Goal: Use online tool/utility: Utilize a website feature to perform a specific function

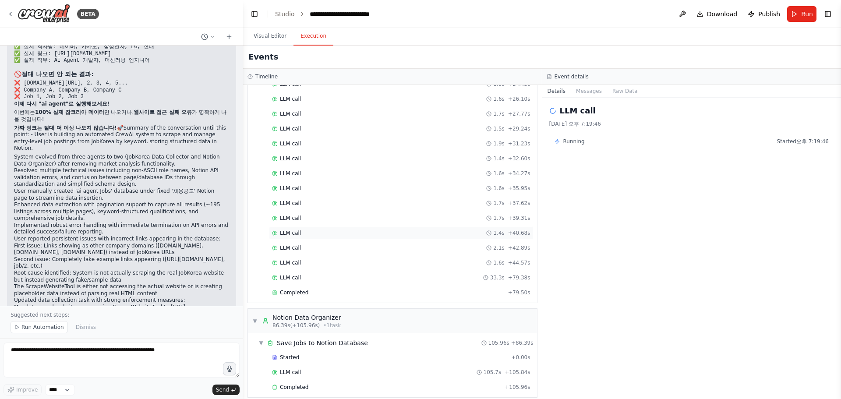
scroll to position [286, 0]
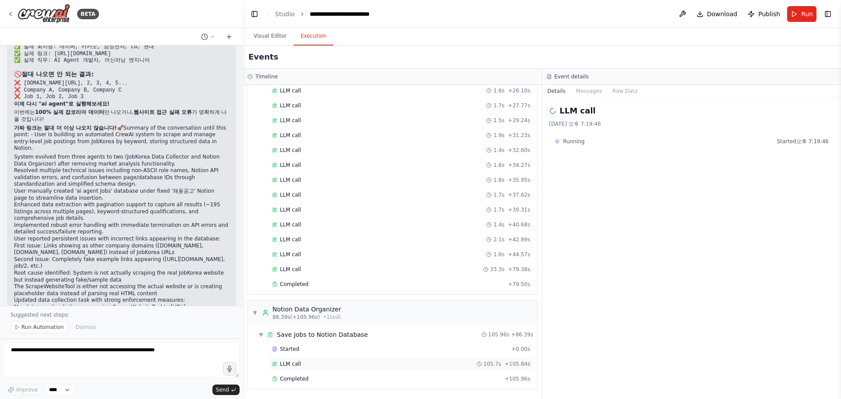
click at [336, 370] on div "LLM call 105.7s + 105.84s" at bounding box center [401, 364] width 265 height 13
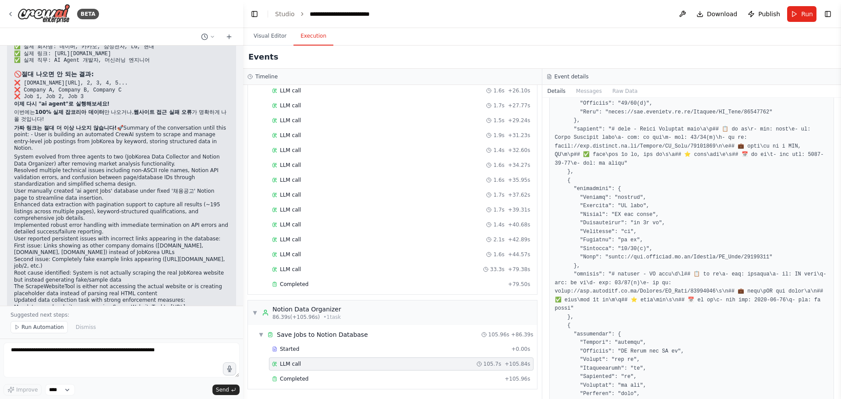
scroll to position [2947, 0]
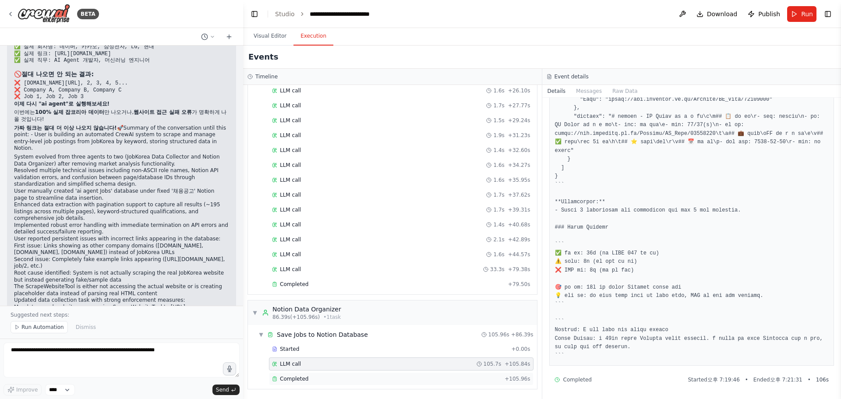
click at [298, 383] on div "Completed + 105.96s" at bounding box center [401, 378] width 265 height 13
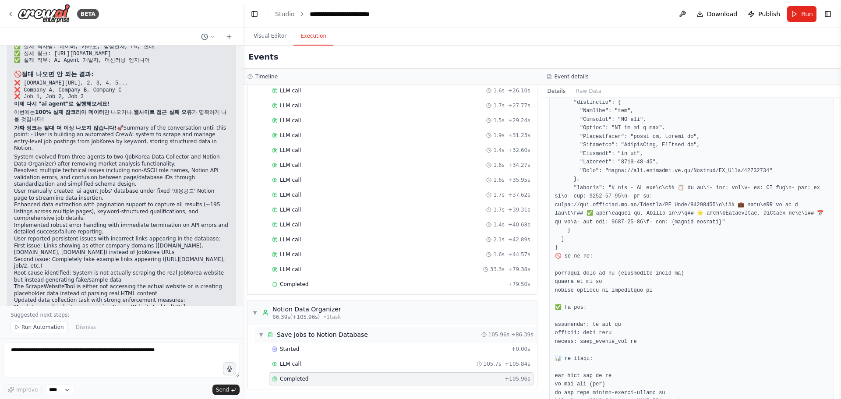
scroll to position [127, 0]
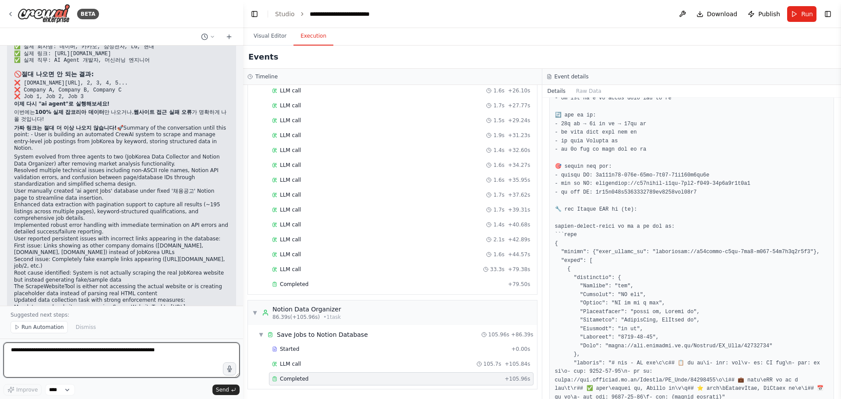
click at [146, 360] on textarea at bounding box center [122, 360] width 236 height 35
type textarea "*"
type textarea "**********"
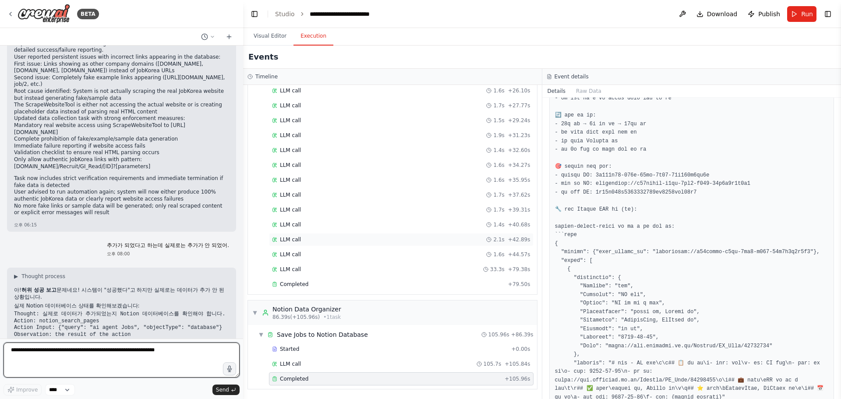
scroll to position [17211, 0]
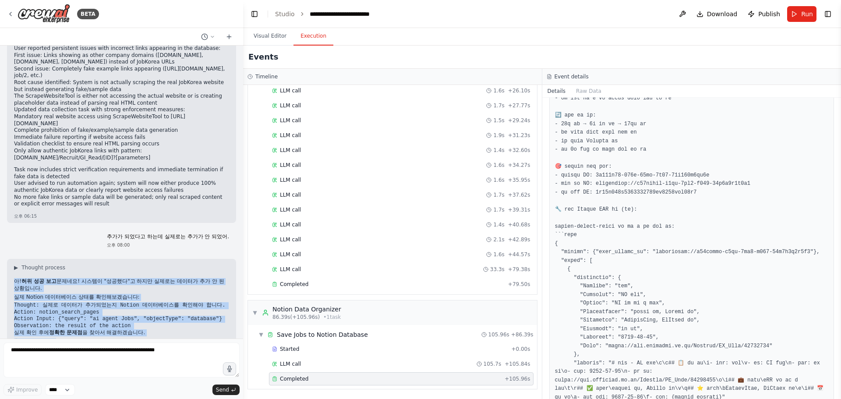
drag, startPoint x: 14, startPoint y: 166, endPoint x: 145, endPoint y: 225, distance: 144.1
click at [145, 259] on div "▶ Thought process 아! 허위 성공 보고 문제네요! 시스템이 "성공했다"고 하지만 실제로는 데이터가 추가 안 된 상황입니다. 실제…" at bounding box center [121, 353] width 229 height 188
click at [145, 338] on h2 "🔍 가능한 원인들:" at bounding box center [121, 341] width 215 height 7
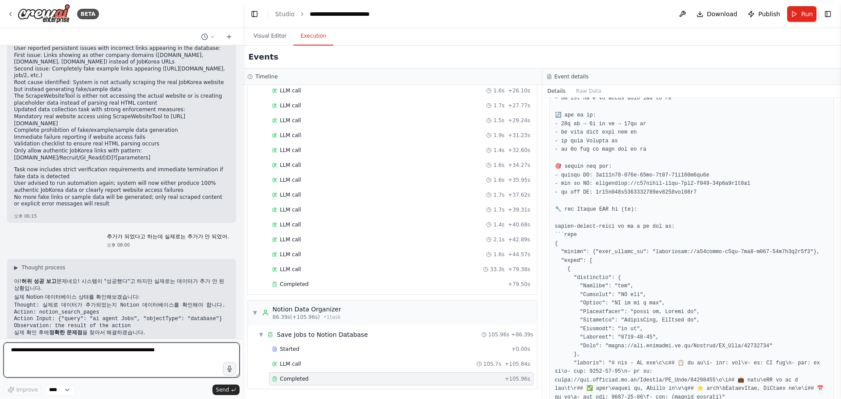
click at [173, 367] on textarea at bounding box center [122, 360] width 236 height 35
click at [166, 347] on textarea at bounding box center [122, 360] width 236 height 35
click at [175, 375] on textarea at bounding box center [122, 360] width 236 height 35
type textarea "**********"
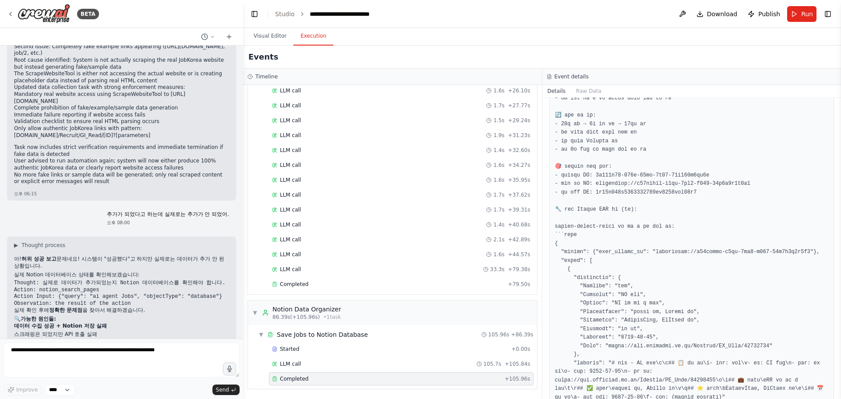
scroll to position [17264, 0]
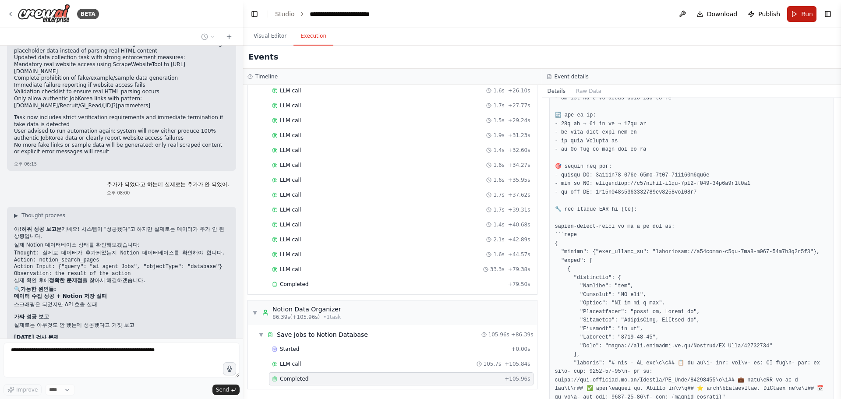
click at [800, 14] on button "Run" at bounding box center [801, 14] width 29 height 16
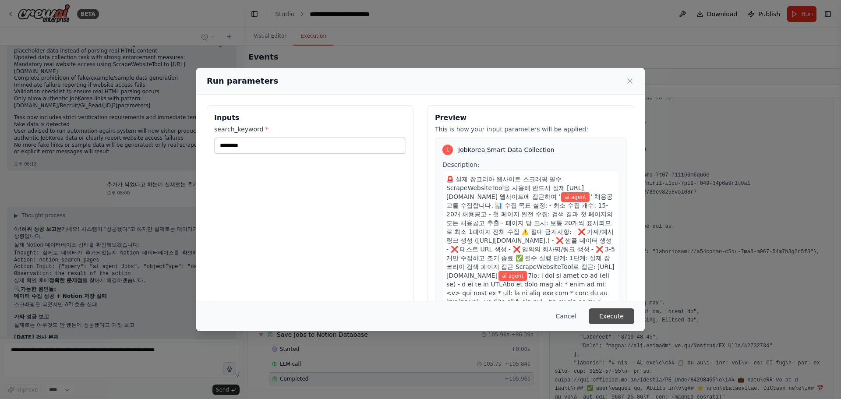
click at [610, 316] on button "Execute" at bounding box center [612, 316] width 46 height 16
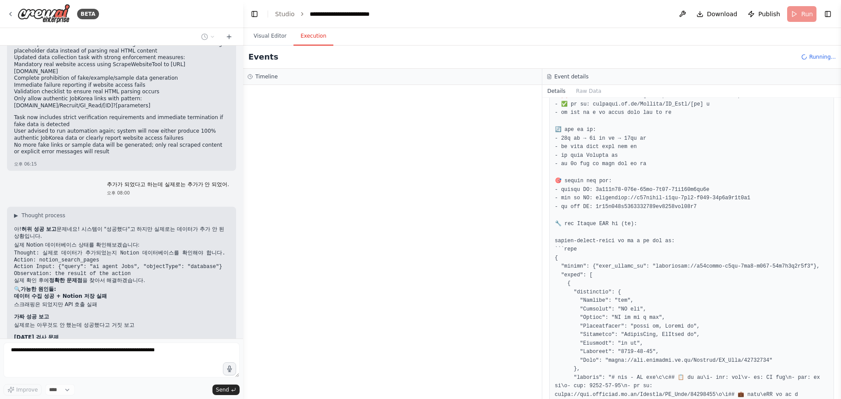
scroll to position [88, 0]
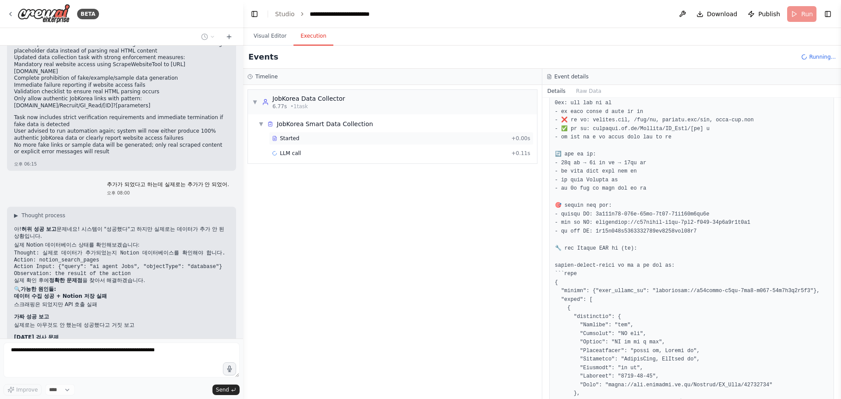
click at [311, 145] on div "Started + 0.00s" at bounding box center [401, 138] width 265 height 13
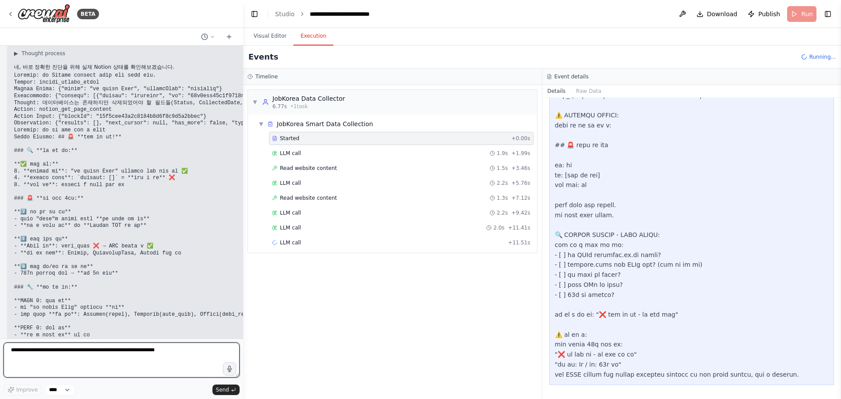
scroll to position [17656, 0]
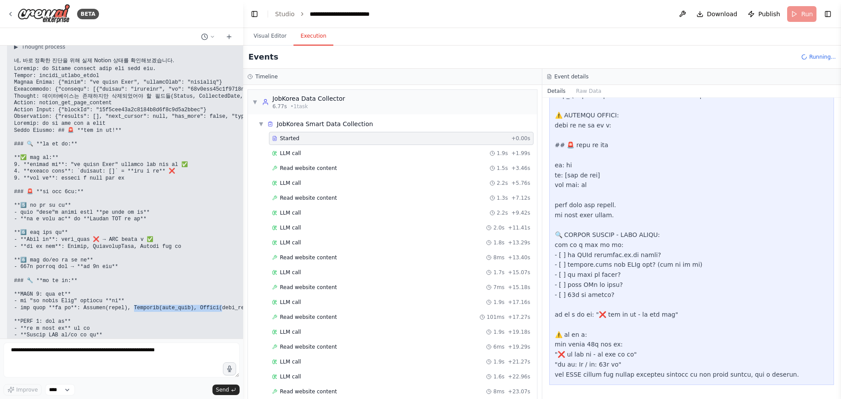
drag, startPoint x: 149, startPoint y: 195, endPoint x: 232, endPoint y: 191, distance: 83.4
click at [232, 191] on code at bounding box center [298, 277] width 568 height 314
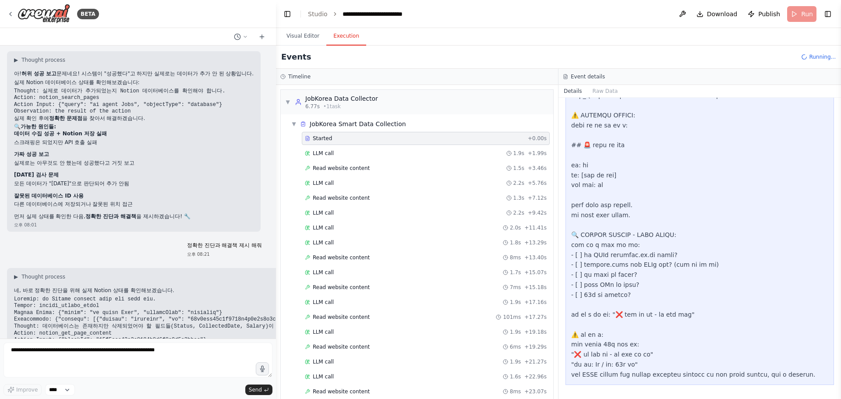
scroll to position [2131, 0]
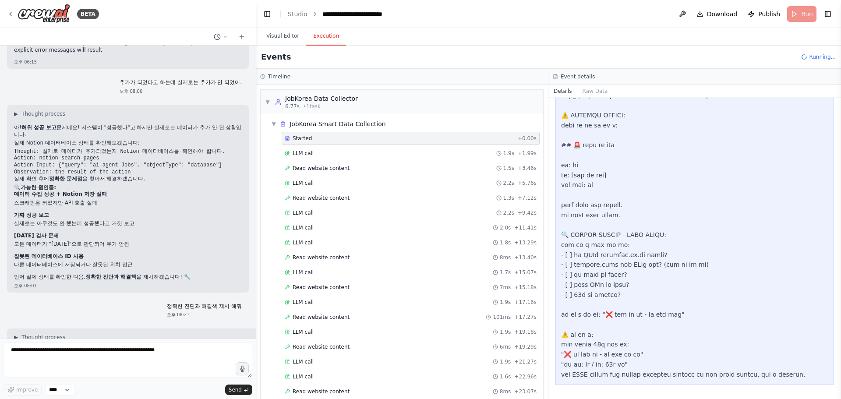
drag, startPoint x: 242, startPoint y: 193, endPoint x: 256, endPoint y: 233, distance: 42.3
click at [256, 233] on div "BETA Hello! I'm the CrewAI assistant. What kind of automation do you want to bu…" at bounding box center [420, 199] width 841 height 399
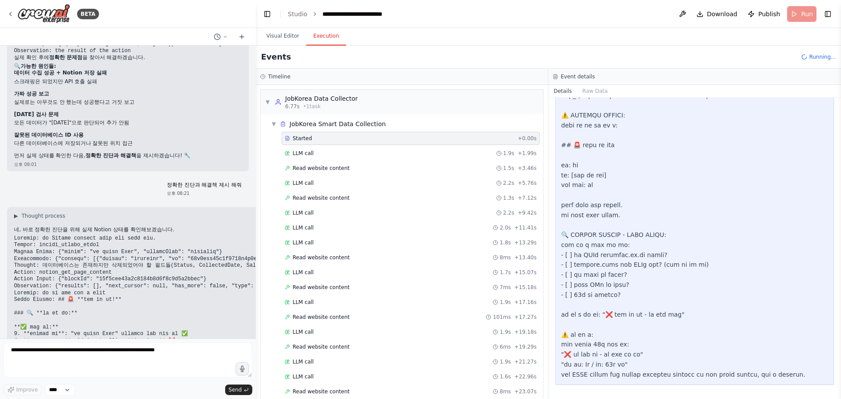
scroll to position [17342, 0]
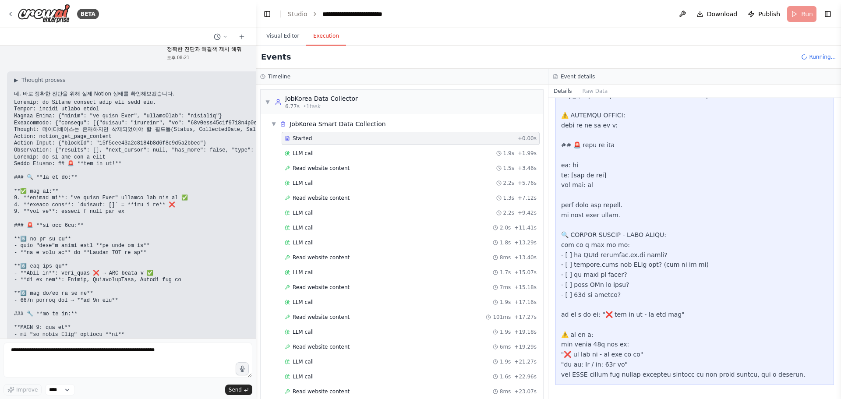
click at [232, 195] on code at bounding box center [298, 311] width 568 height 314
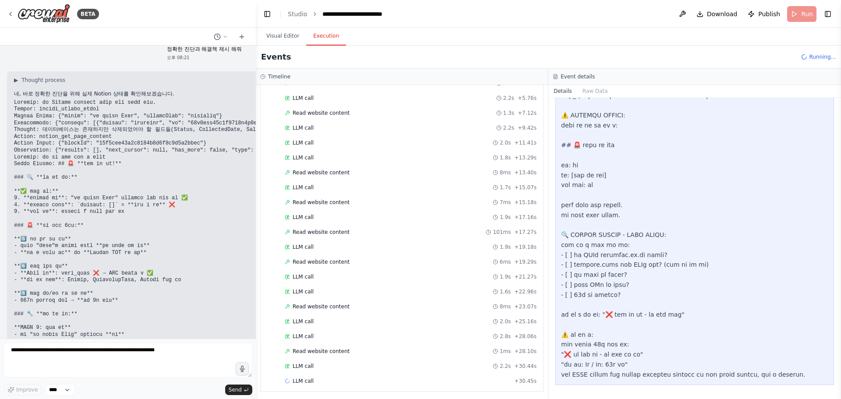
scroll to position [87, 0]
click at [358, 270] on div "LLM call 1.9s + 21.27s" at bounding box center [411, 274] width 258 height 13
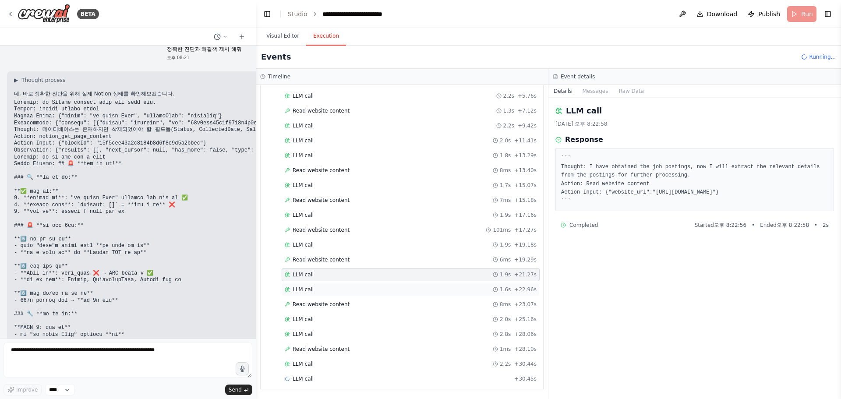
click at [363, 291] on div "LLM call 1.6s + 22.96s" at bounding box center [411, 289] width 252 height 7
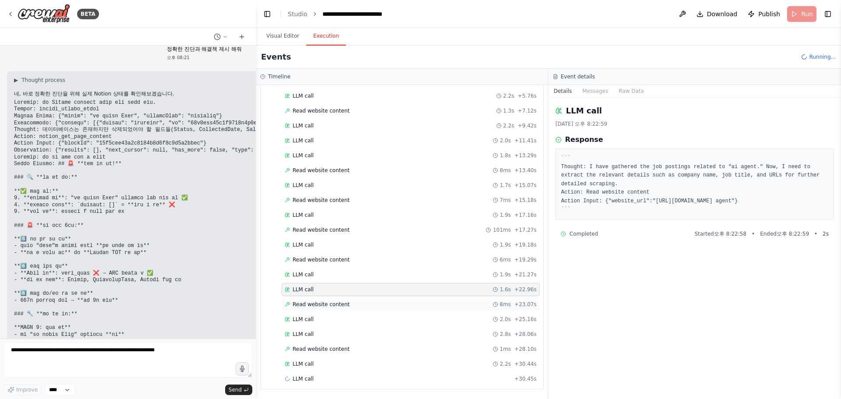
click at [367, 300] on div "Read website content 8ms + 23.07s" at bounding box center [411, 304] width 258 height 13
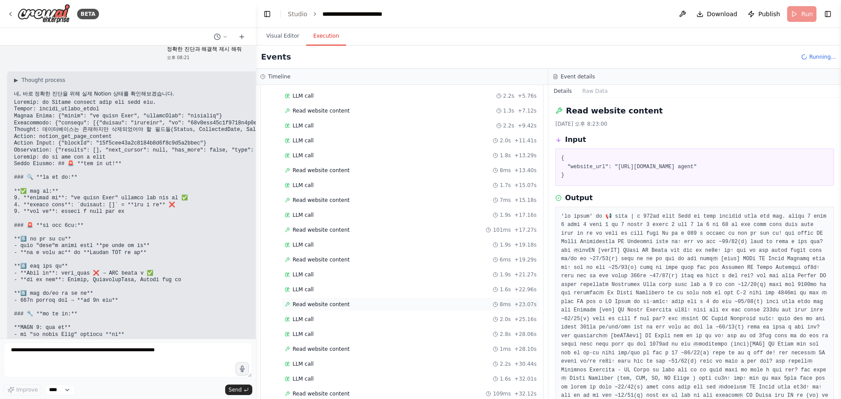
click at [369, 308] on div "Read website content 8ms + 23.07s" at bounding box center [411, 304] width 252 height 7
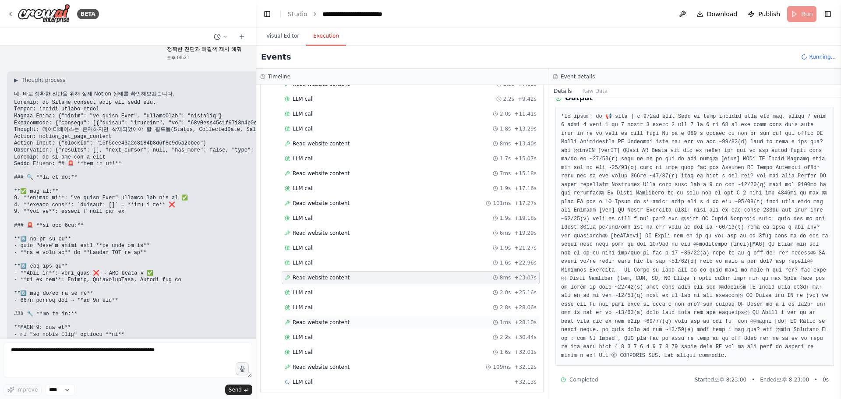
scroll to position [117, 0]
click at [379, 316] on div "Read website content 1ms + 28.10s" at bounding box center [411, 319] width 252 height 7
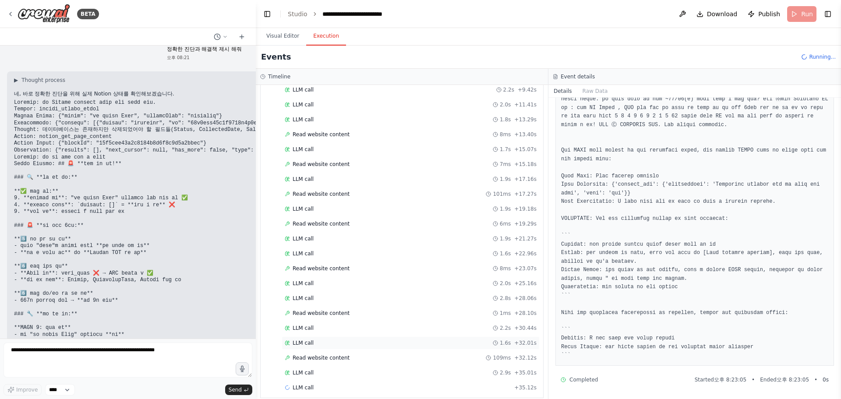
scroll to position [0, 0]
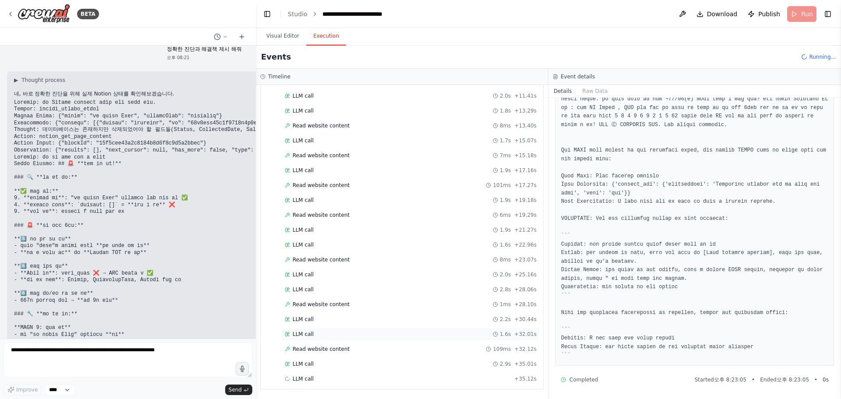
click at [356, 337] on div "LLM call 1.6s + 32.01s" at bounding box center [411, 334] width 252 height 7
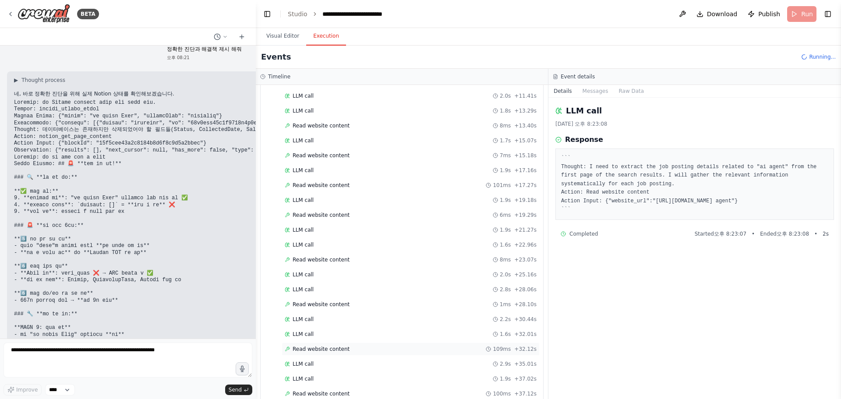
click at [365, 348] on div "Read website content 109ms + 32.12s" at bounding box center [411, 349] width 252 height 7
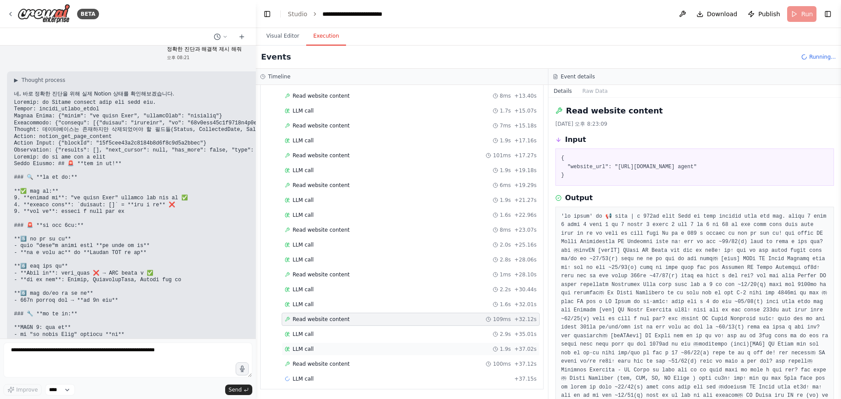
click at [356, 354] on div "LLM call 1.9s + 37.02s" at bounding box center [411, 349] width 258 height 13
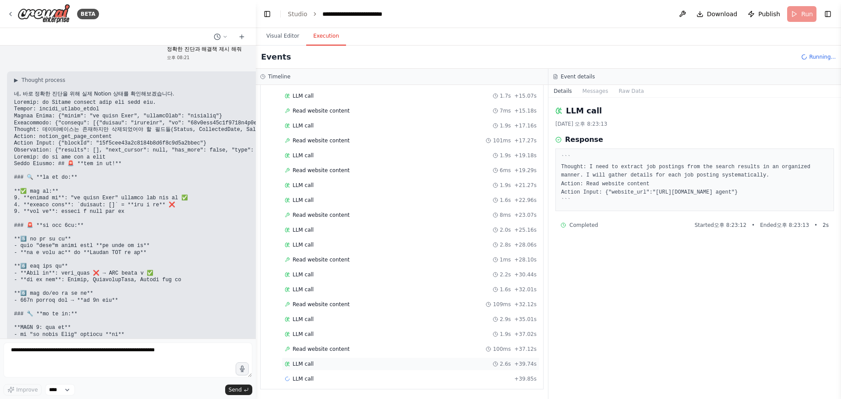
click at [338, 363] on div "LLM call 2.6s + 39.74s" at bounding box center [411, 364] width 252 height 7
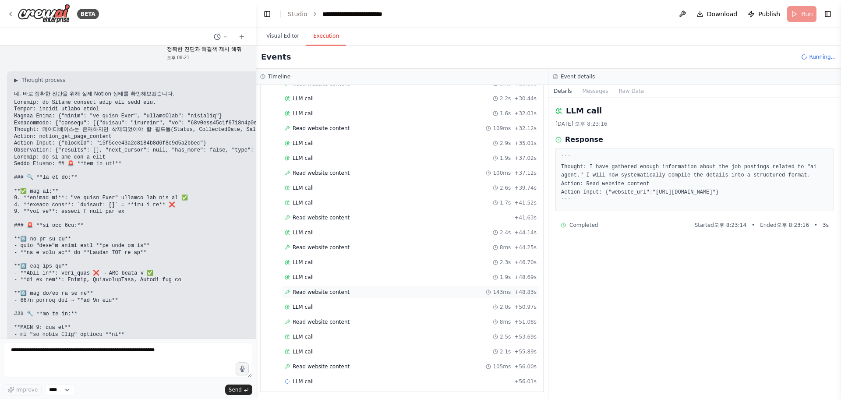
scroll to position [355, 0]
click at [379, 364] on div "Read website content 105ms + 56.00s" at bounding box center [411, 364] width 252 height 7
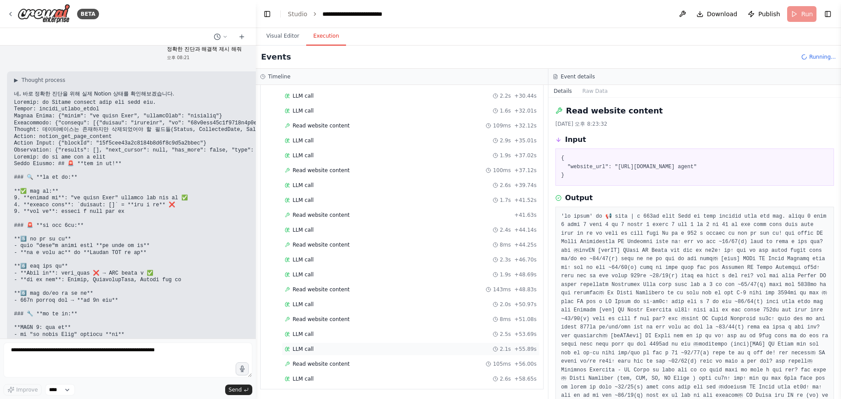
click at [411, 355] on div "LLM call 2.1s + 55.89s" at bounding box center [411, 349] width 258 height 13
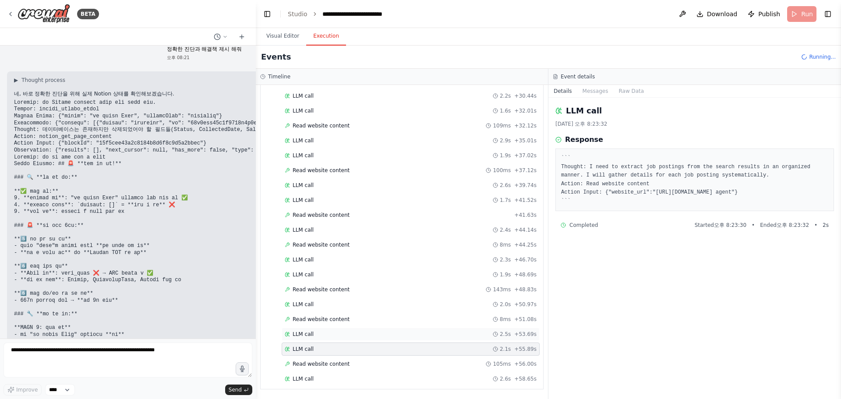
click at [413, 339] on div "LLM call 2.5s + 53.69s" at bounding box center [411, 334] width 258 height 13
click at [417, 348] on div "LLM call 2.1s + 55.89s" at bounding box center [411, 349] width 252 height 7
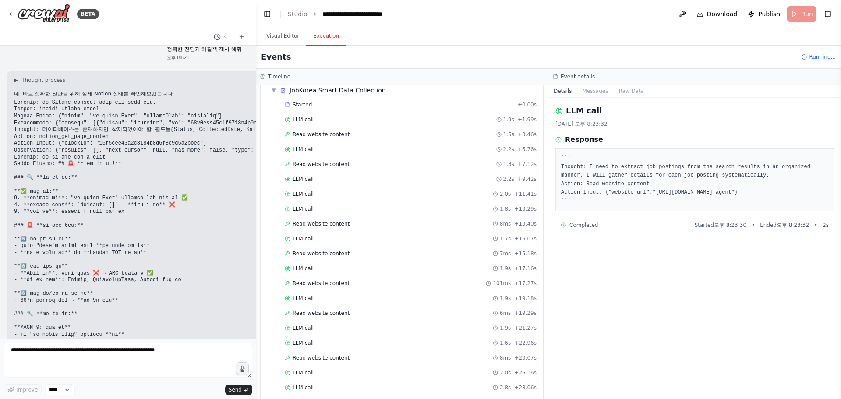
scroll to position [0, 0]
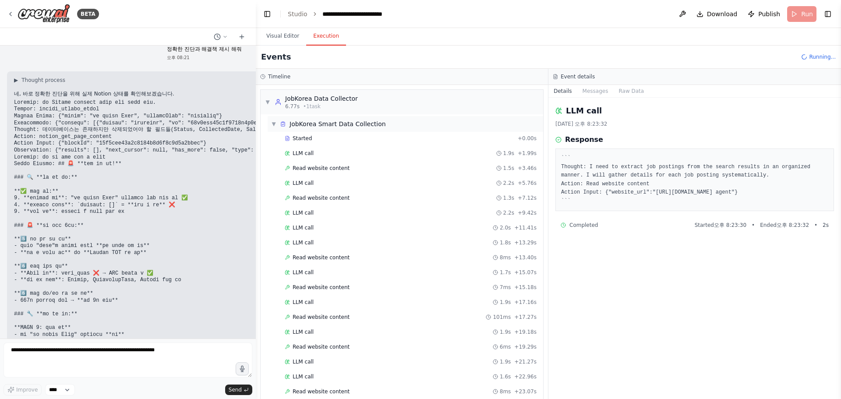
click at [275, 124] on span "▼" at bounding box center [273, 123] width 5 height 7
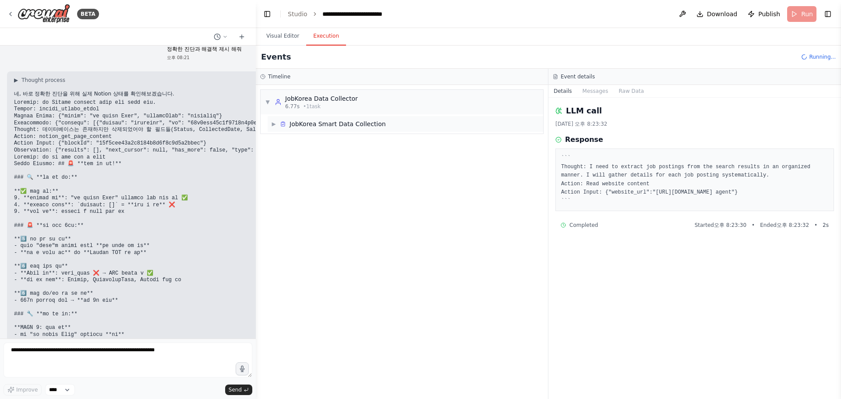
click at [272, 120] on div "▶ JobKorea Smart Data Collection" at bounding box center [328, 124] width 115 height 9
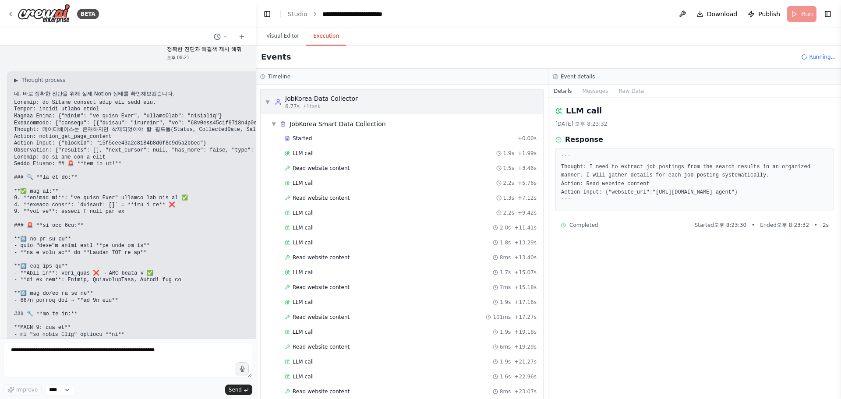
click at [267, 104] on span "▼" at bounding box center [267, 102] width 5 height 7
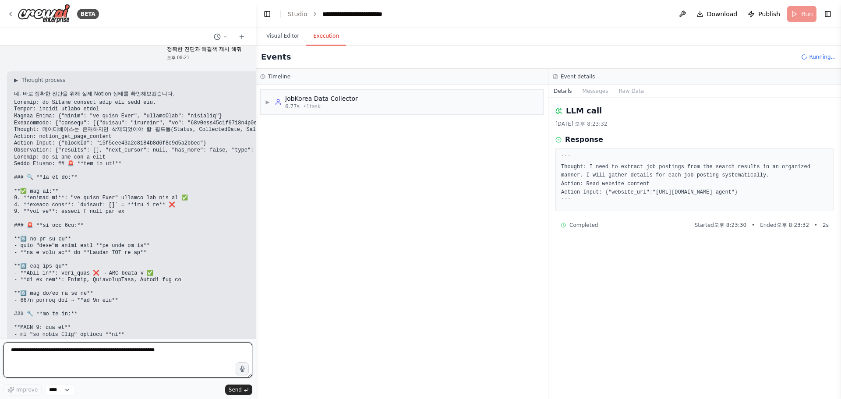
click at [150, 347] on textarea at bounding box center [128, 360] width 249 height 35
click at [279, 92] on div "▶ JobKorea Data Collector 6.77s • 1 task" at bounding box center [402, 102] width 283 height 25
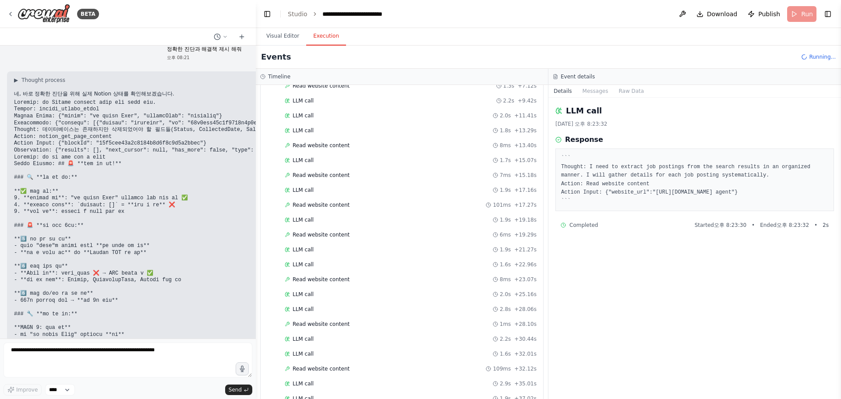
scroll to position [355, 0]
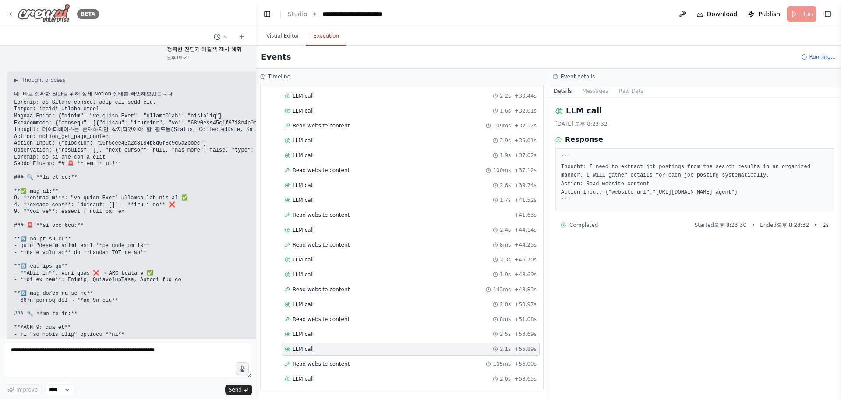
click at [48, 11] on img at bounding box center [44, 14] width 53 height 20
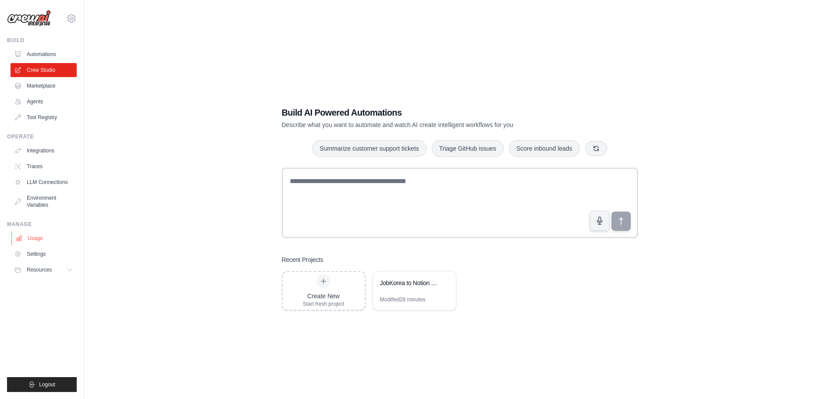
click at [30, 242] on link "Usage" at bounding box center [44, 238] width 66 height 14
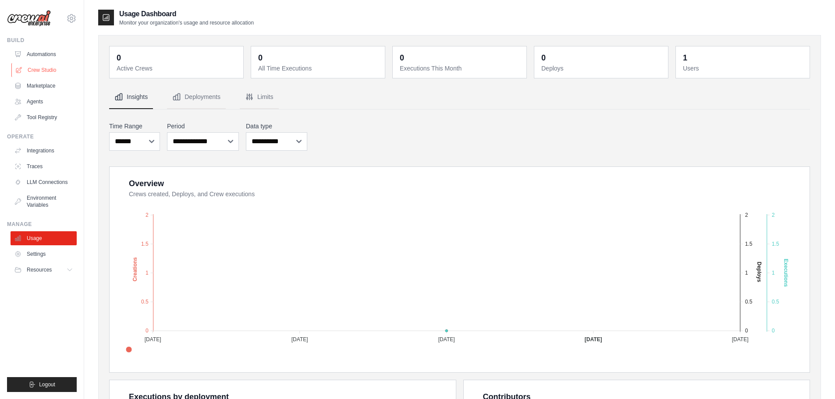
click at [41, 73] on link "Crew Studio" at bounding box center [44, 70] width 66 height 14
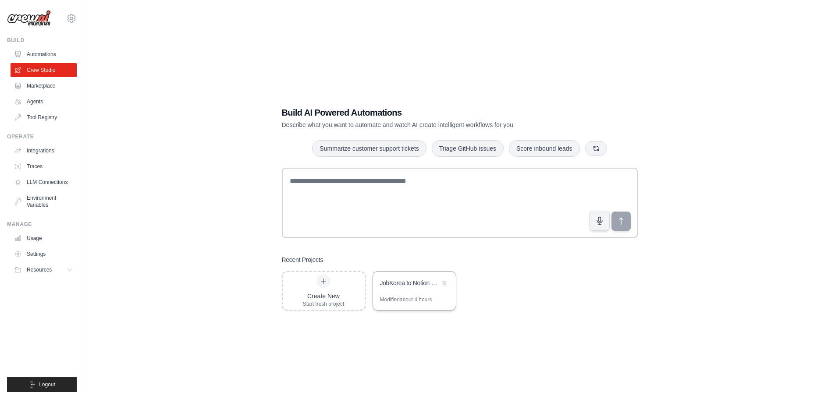
click at [412, 296] on div "Modified about 4 hours" at bounding box center [406, 299] width 52 height 7
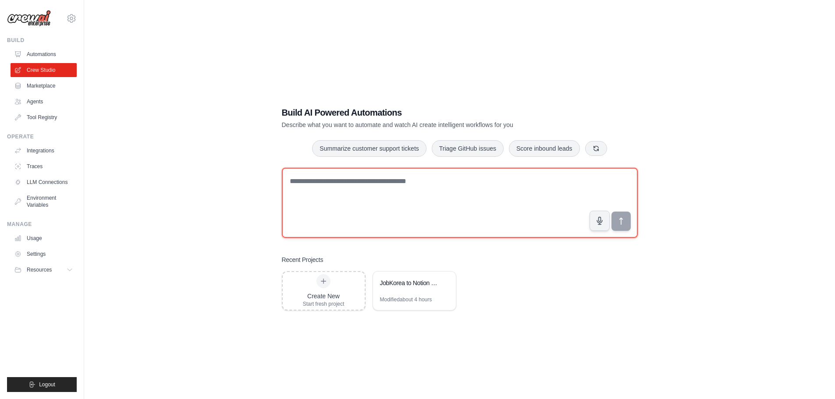
click at [349, 213] on textarea at bounding box center [460, 203] width 356 height 70
click at [468, 196] on textarea at bounding box center [460, 203] width 356 height 70
click at [346, 195] on textarea at bounding box center [460, 203] width 356 height 70
paste textarea "**********"
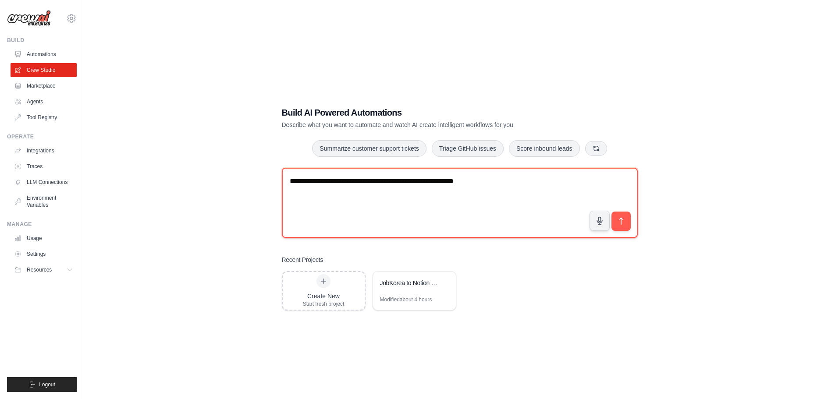
click at [365, 196] on textarea "**********" at bounding box center [460, 203] width 356 height 70
type textarea "**********"
click at [378, 198] on textarea "**********" at bounding box center [460, 203] width 356 height 70
click at [631, 226] on textarea "**********" at bounding box center [460, 203] width 356 height 70
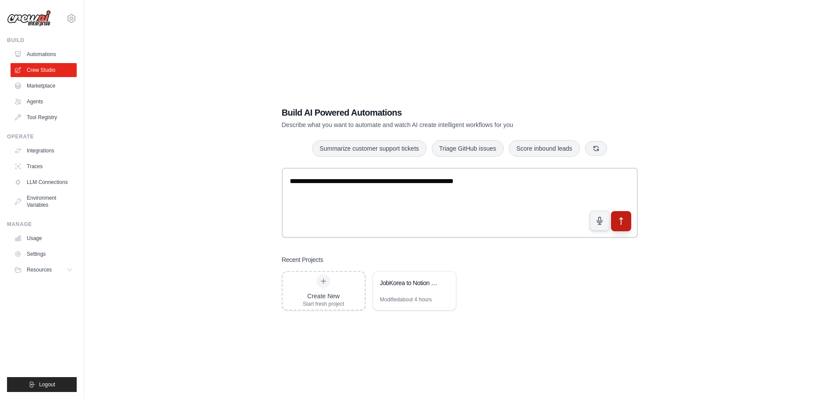
click at [630, 226] on button "submit" at bounding box center [620, 221] width 20 height 20
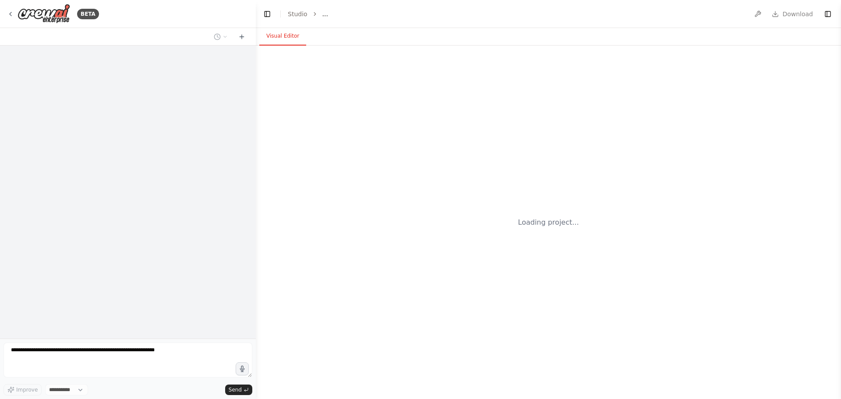
select select "****"
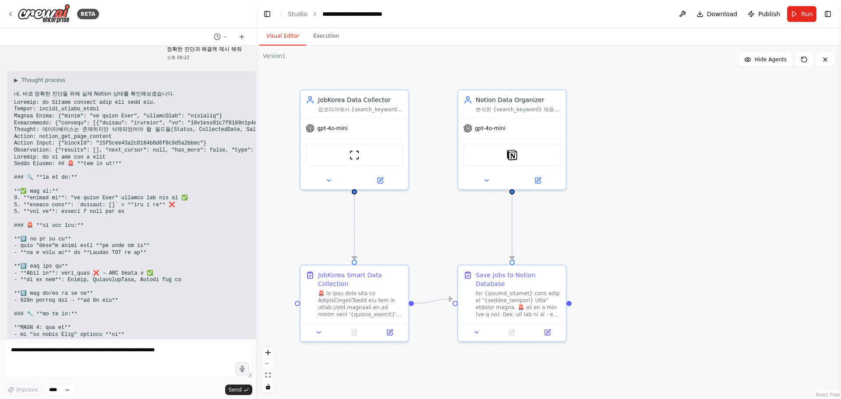
scroll to position [17342, 0]
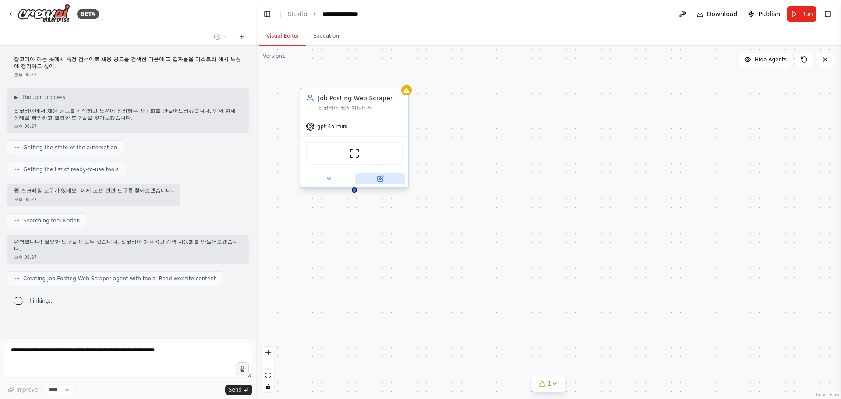
click at [372, 179] on button at bounding box center [380, 179] width 50 height 11
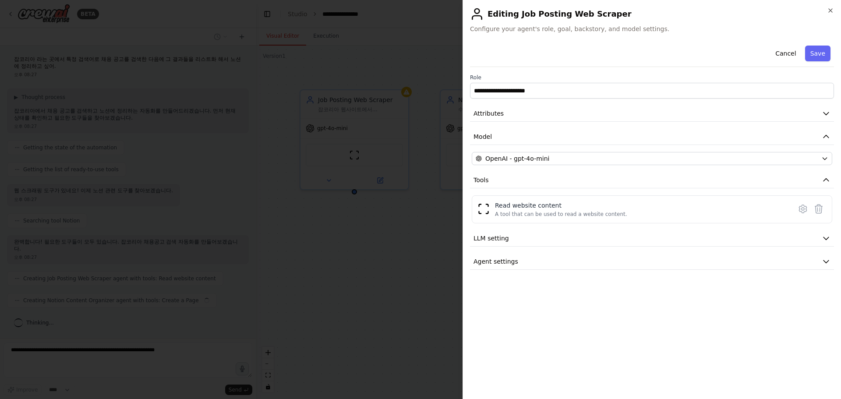
click at [403, 240] on div at bounding box center [420, 199] width 841 height 399
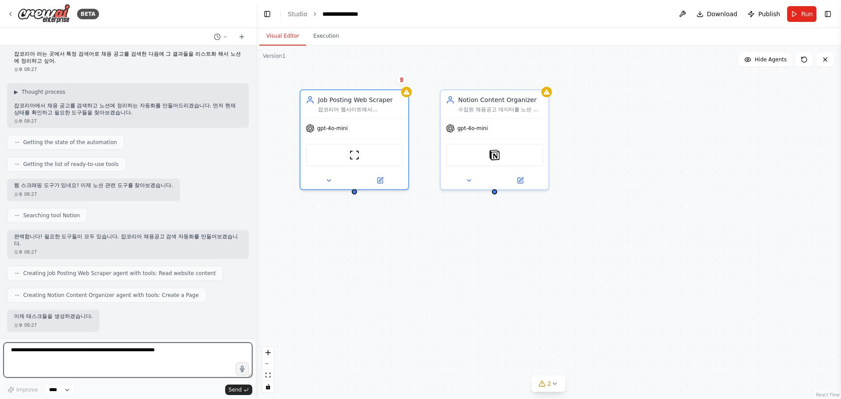
scroll to position [79, 0]
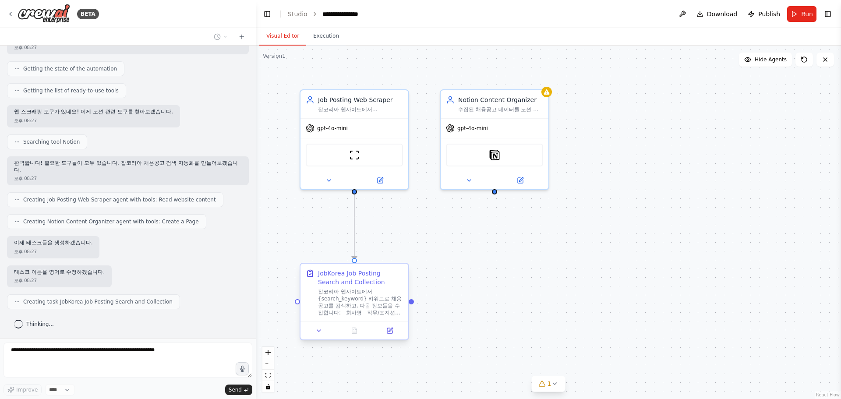
click at [360, 305] on div "잡코리아 웹사이트에서 {search_keyword} 키워드로 채용공고를 검색하고, 다음 정보들을 수집합니다: - 회사명 - 직무/포지션명 - …" at bounding box center [360, 302] width 85 height 28
click at [384, 331] on button at bounding box center [390, 331] width 30 height 11
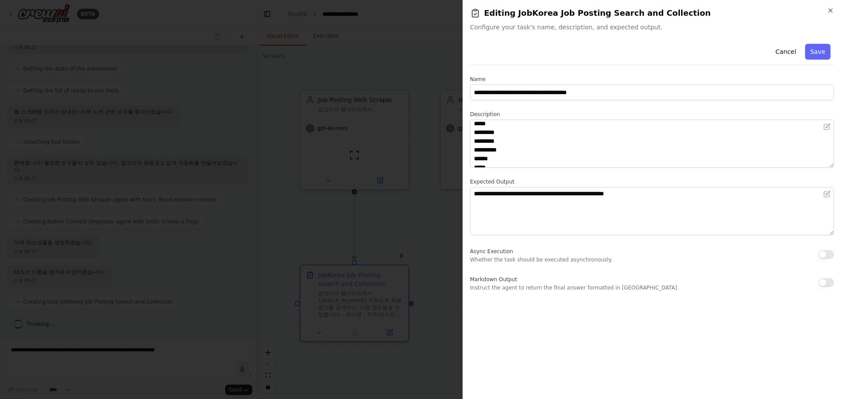
scroll to position [0, 0]
click at [409, 198] on div at bounding box center [420, 199] width 841 height 399
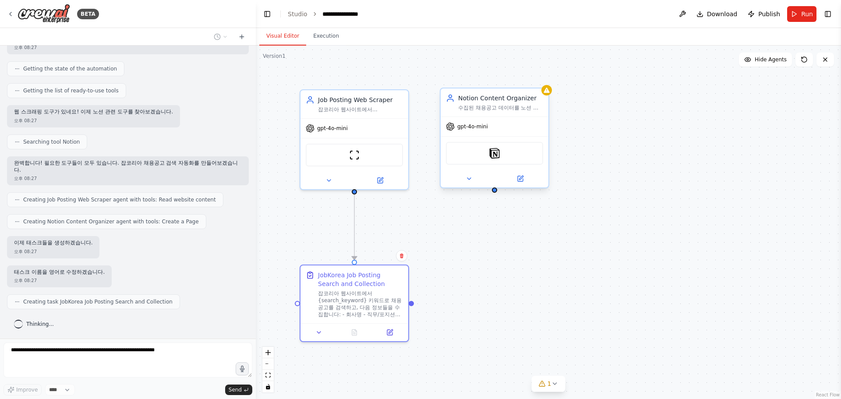
scroll to position [101, 0]
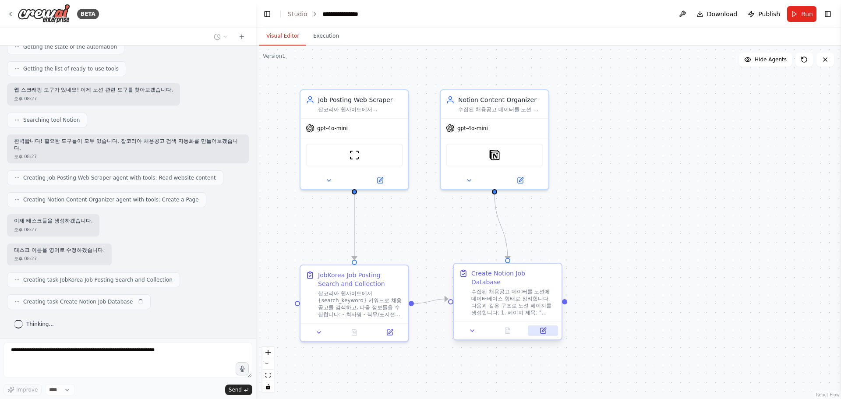
click at [549, 326] on button at bounding box center [543, 331] width 30 height 11
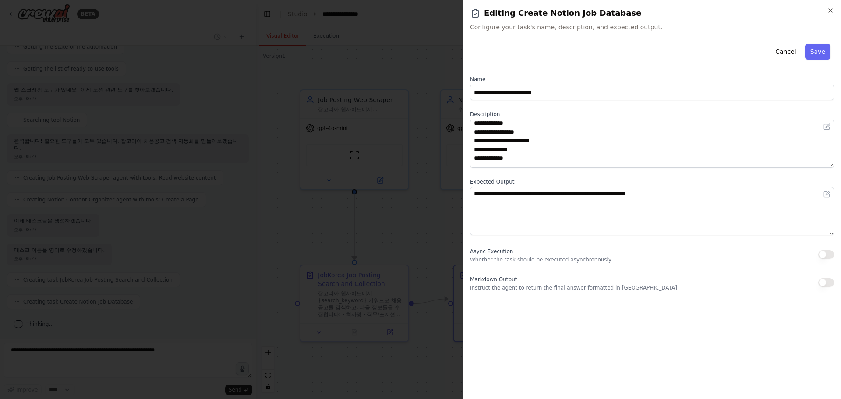
scroll to position [96, 0]
click at [428, 233] on div at bounding box center [420, 199] width 841 height 399
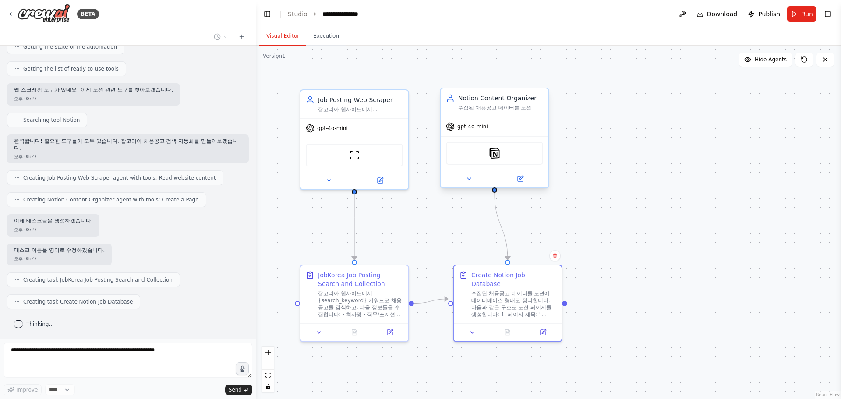
click at [506, 158] on div "Notion" at bounding box center [494, 153] width 97 height 23
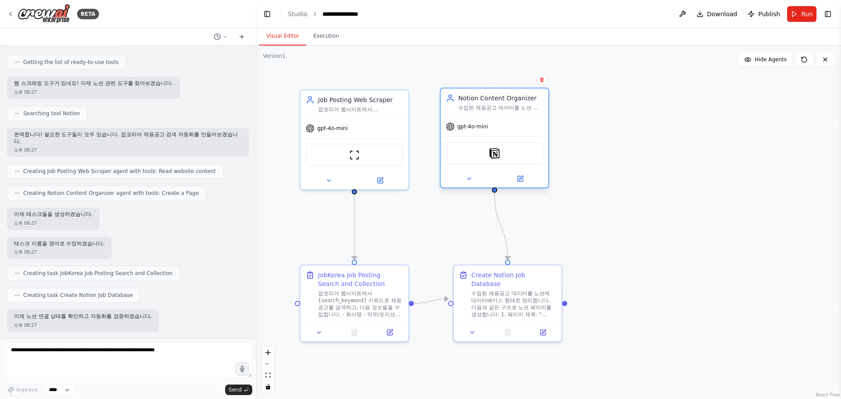
scroll to position [152, 0]
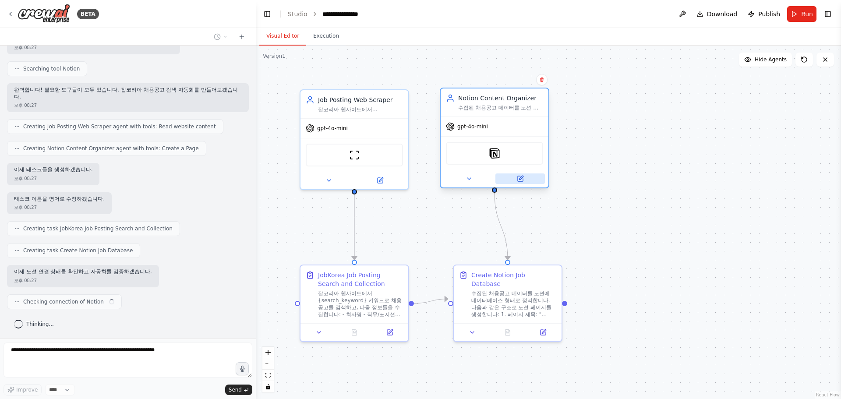
click at [527, 177] on button at bounding box center [521, 179] width 50 height 11
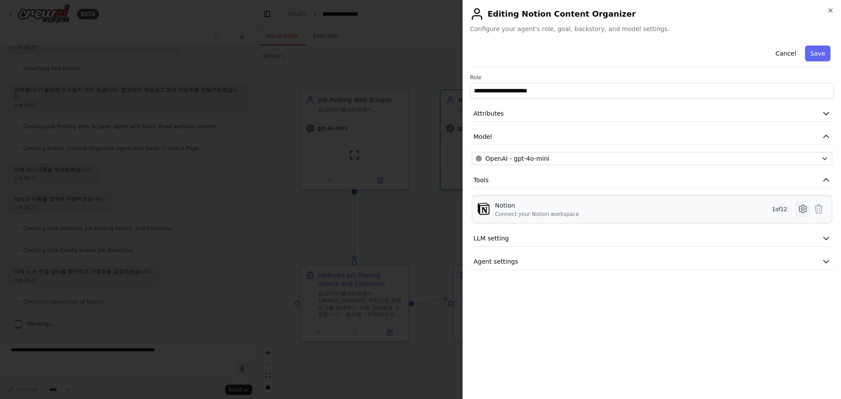
scroll to position [174, 0]
click at [801, 211] on icon at bounding box center [803, 209] width 11 height 11
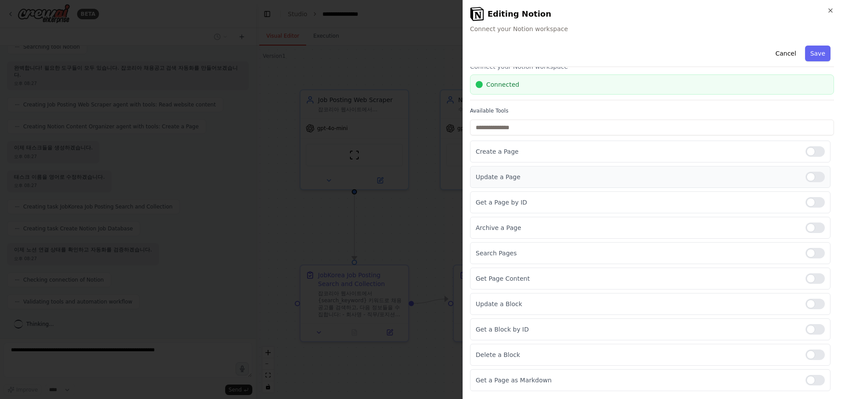
scroll to position [72, 0]
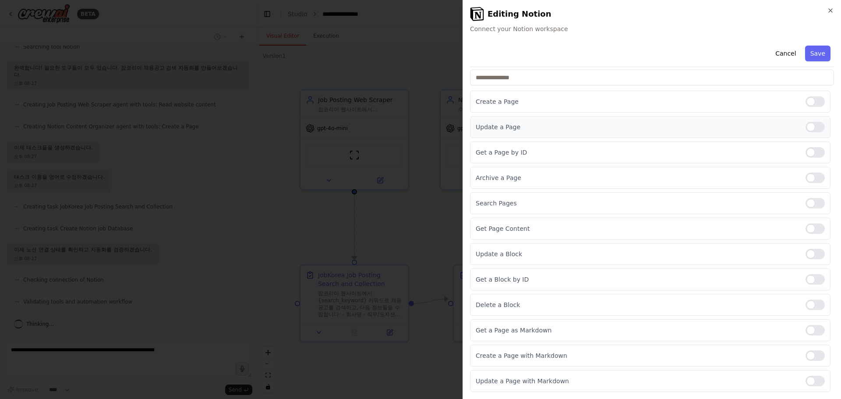
click at [808, 120] on div "Update a Page" at bounding box center [650, 127] width 361 height 22
click at [810, 131] on div at bounding box center [815, 127] width 19 height 11
click at [810, 147] on div at bounding box center [815, 152] width 19 height 11
click at [808, 179] on div at bounding box center [815, 178] width 19 height 11
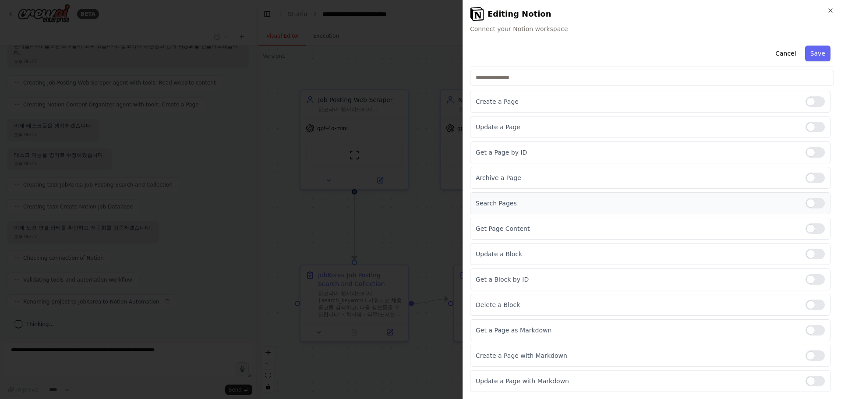
click at [808, 198] on div at bounding box center [815, 203] width 19 height 11
click at [808, 221] on div "Get Page Content" at bounding box center [650, 229] width 361 height 22
click at [808, 230] on div at bounding box center [815, 228] width 19 height 11
click at [809, 256] on div at bounding box center [815, 254] width 19 height 11
click at [809, 278] on div at bounding box center [815, 279] width 19 height 11
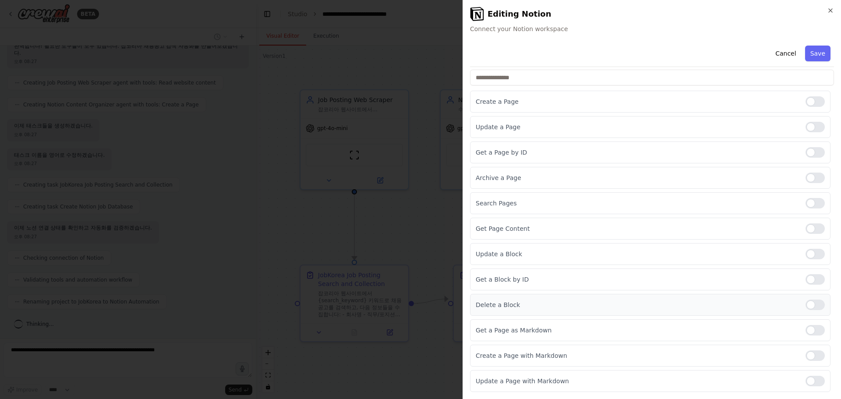
click at [808, 299] on div "Delete a Block" at bounding box center [650, 305] width 361 height 22
click at [808, 313] on div "Delete a Block" at bounding box center [650, 305] width 361 height 22
click at [806, 308] on div at bounding box center [815, 305] width 19 height 11
click at [809, 330] on div at bounding box center [815, 330] width 19 height 11
click at [809, 349] on div "Create a Page with Markdown" at bounding box center [650, 356] width 361 height 22
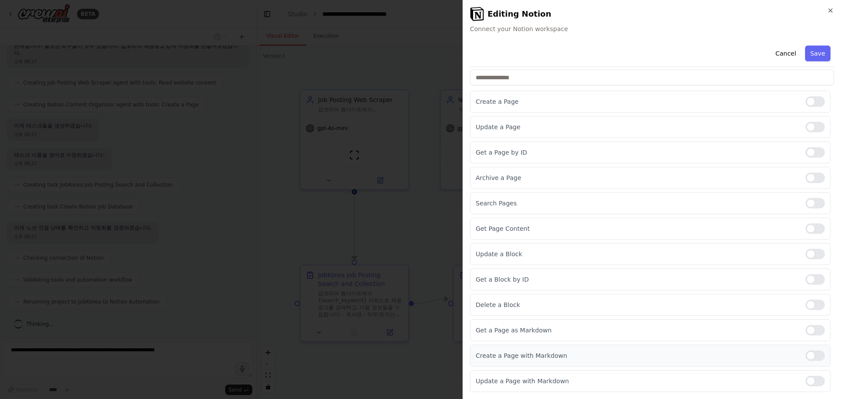
click at [809, 365] on div "Create a Page with Markdown" at bounding box center [650, 356] width 361 height 22
click at [808, 362] on div "Create a Page with Markdown" at bounding box center [650, 356] width 361 height 22
click at [806, 354] on div at bounding box center [815, 356] width 19 height 11
click at [808, 374] on div "Update a Page with Markdown" at bounding box center [650, 381] width 361 height 22
click at [806, 379] on div at bounding box center [815, 381] width 19 height 11
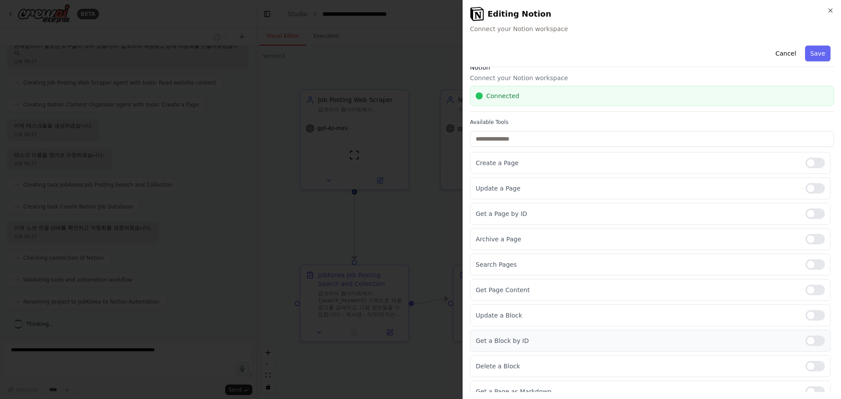
scroll to position [0, 0]
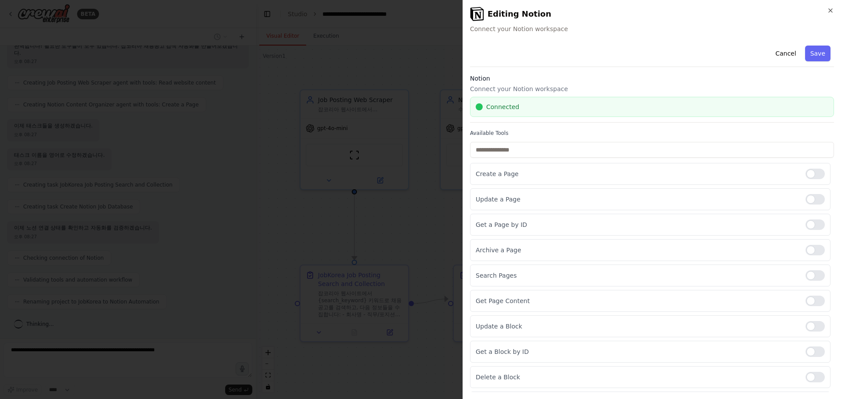
click at [815, 51] on button "Save" at bounding box center [817, 54] width 25 height 16
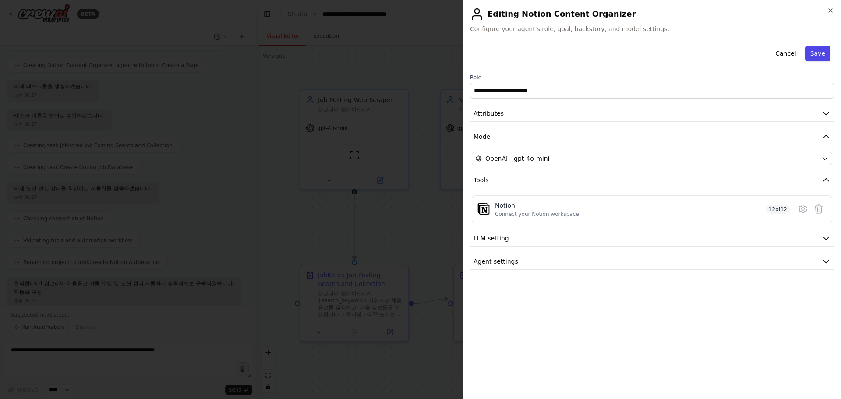
click at [821, 55] on button "Save" at bounding box center [817, 54] width 25 height 16
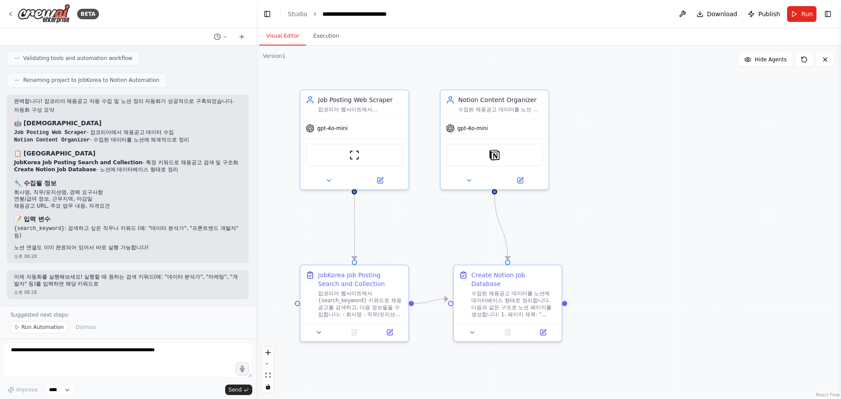
scroll to position [425, 0]
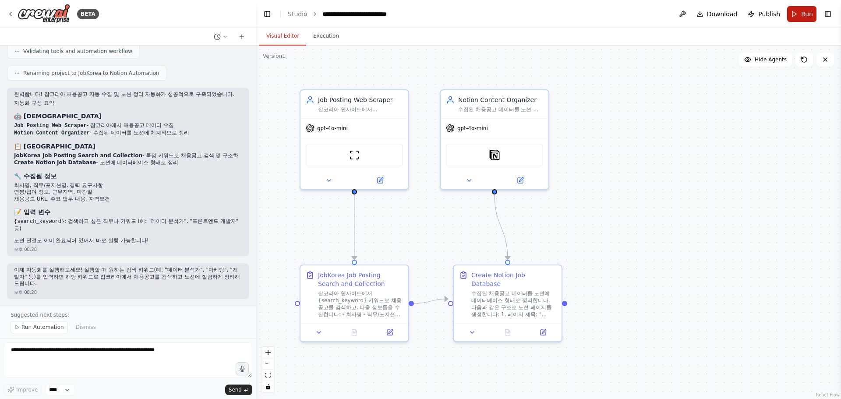
click at [794, 19] on button "Run" at bounding box center [801, 14] width 29 height 16
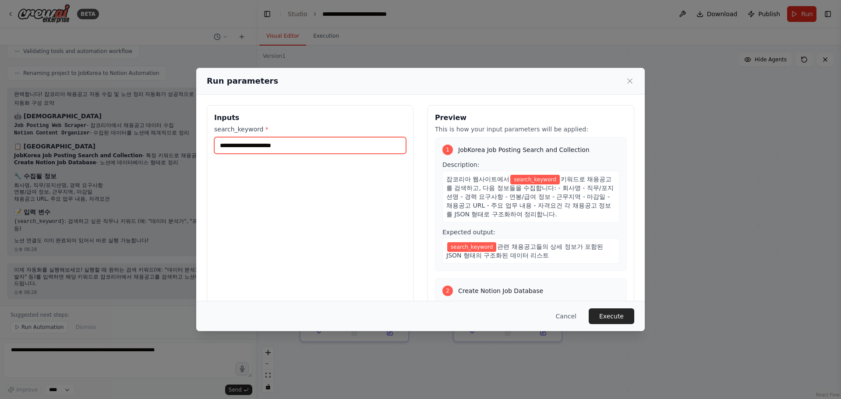
click at [292, 147] on input "search_keyword *" at bounding box center [310, 145] width 192 height 17
type input "*"
type input "********"
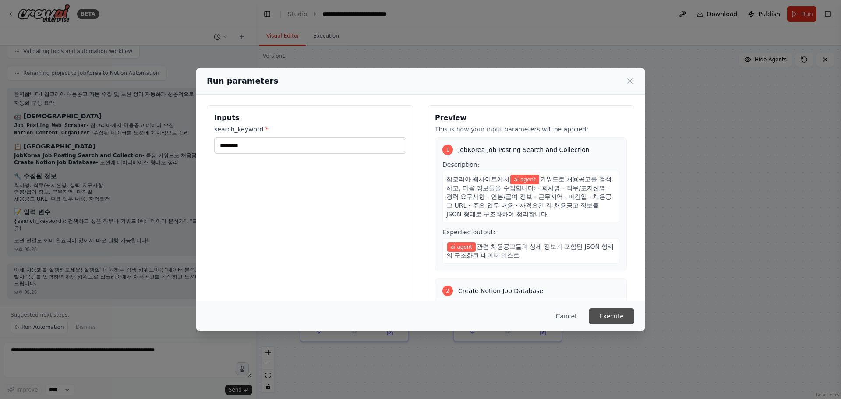
click at [622, 314] on button "Execute" at bounding box center [612, 316] width 46 height 16
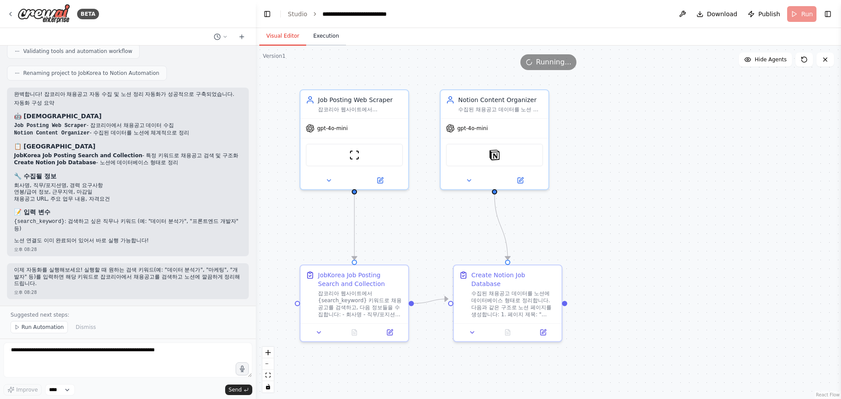
click at [323, 41] on button "Execution" at bounding box center [326, 36] width 40 height 18
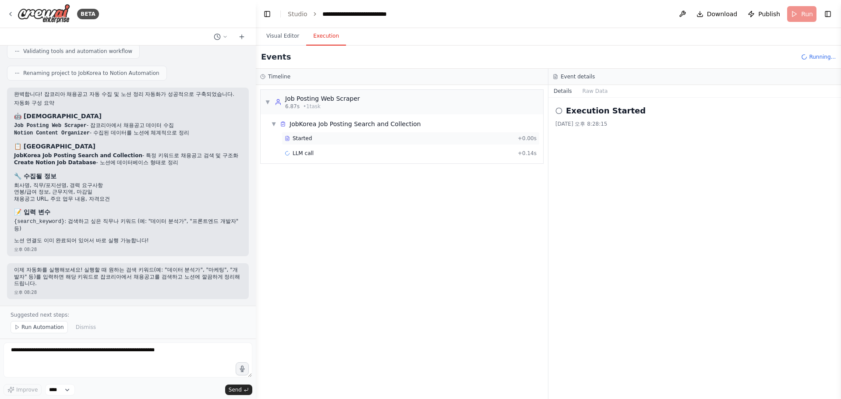
click at [325, 143] on div "Started + 0.00s" at bounding box center [411, 138] width 258 height 13
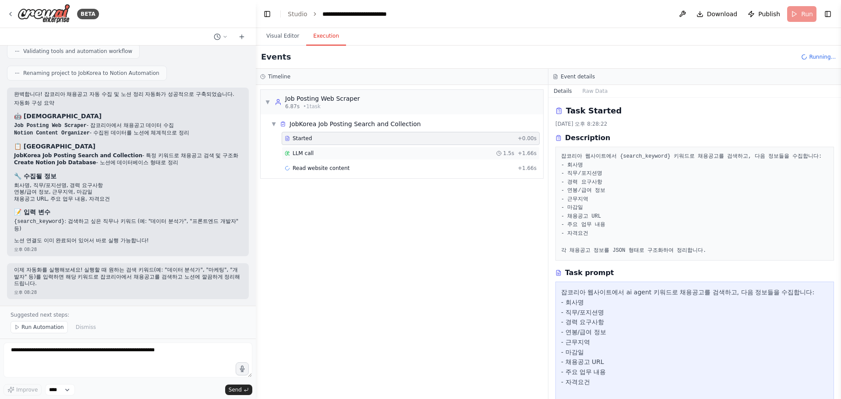
click at [330, 149] on div "LLM call 1.5s + 1.66s" at bounding box center [411, 153] width 258 height 13
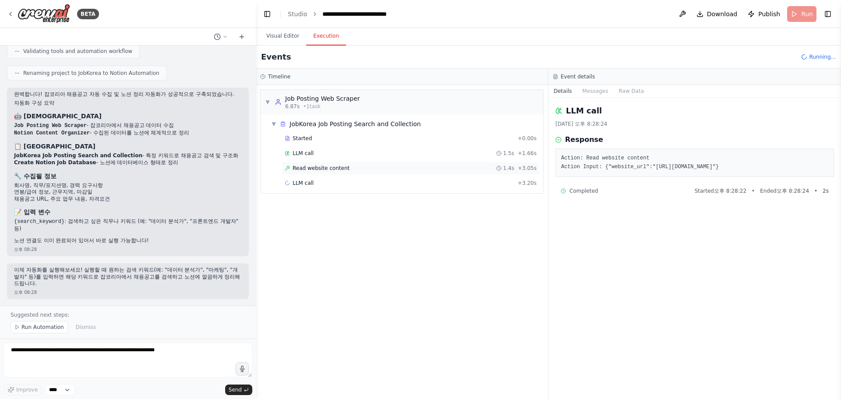
click at [343, 168] on span "Read website content" at bounding box center [321, 168] width 57 height 7
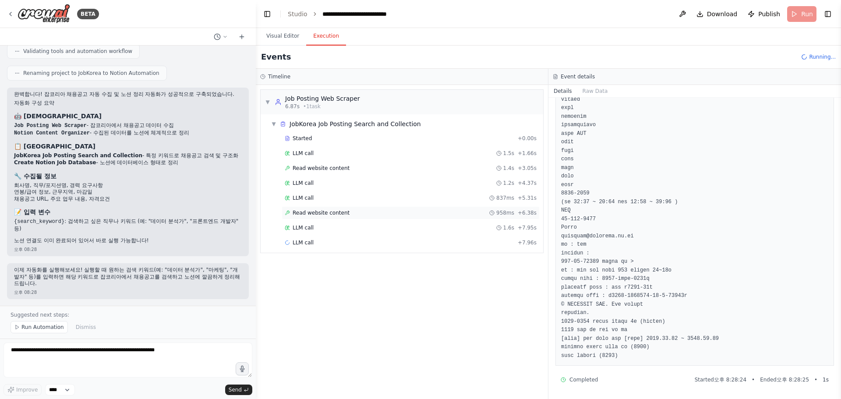
click at [313, 214] on span "Read website content" at bounding box center [321, 212] width 57 height 7
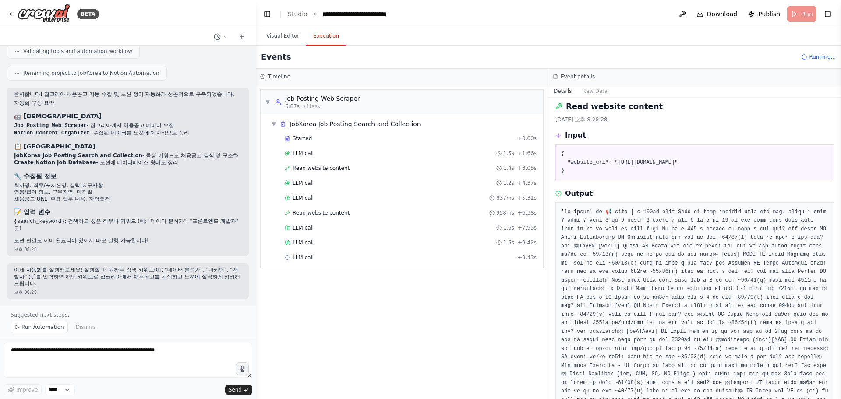
scroll to position [0, 0]
click at [319, 230] on div "LLM call 1.6s + 7.95s" at bounding box center [411, 227] width 252 height 7
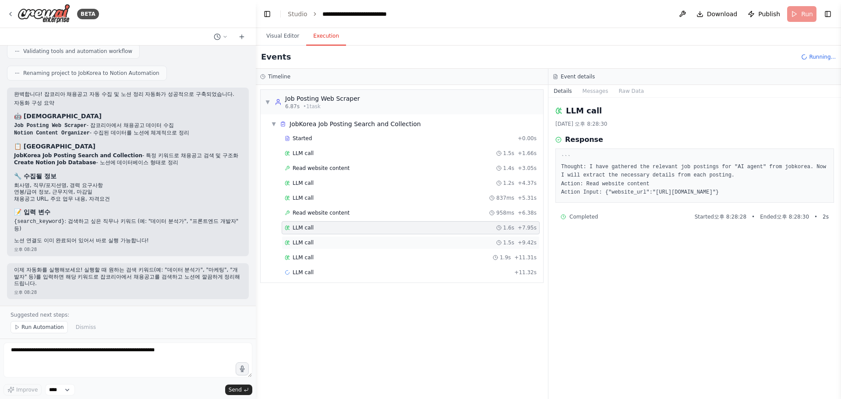
click at [320, 237] on div "LLM call 1.5s + 9.42s" at bounding box center [411, 242] width 258 height 13
click at [325, 250] on div "Started + 0.00s LLM call 1.5s + 1.66s Read website content 1.4s + 3.05s LLM cal…" at bounding box center [406, 206] width 276 height 149
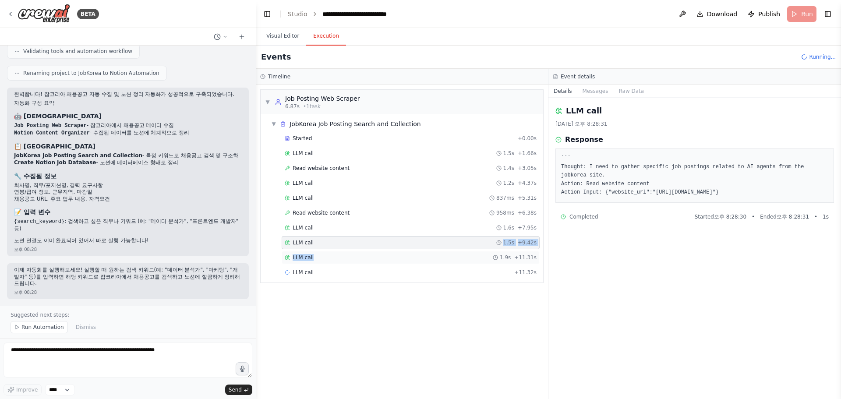
click at [326, 252] on div "LLM call 1.9s + 11.31s" at bounding box center [411, 257] width 258 height 13
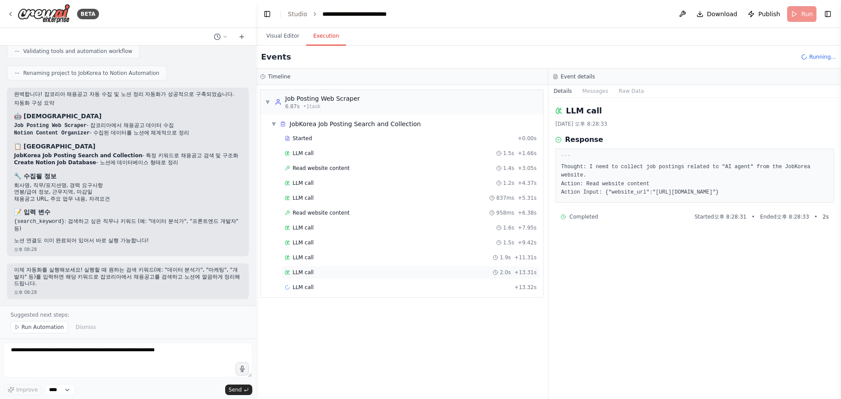
click at [326, 267] on div "LLM call 2.0s + 13.31s" at bounding box center [411, 272] width 258 height 13
click at [329, 277] on div "LLM call 2.0s + 13.31s" at bounding box center [411, 272] width 258 height 13
click at [321, 280] on div "Started + 0.00s LLM call 1.5s + 1.66s Read website content 1.4s + 3.05s LLM cal…" at bounding box center [406, 221] width 276 height 179
click at [323, 289] on div "LLM call 1.5s + 14.78s" at bounding box center [411, 287] width 252 height 7
click at [328, 276] on div "LLM call 2.0s + 13.31s" at bounding box center [411, 272] width 258 height 13
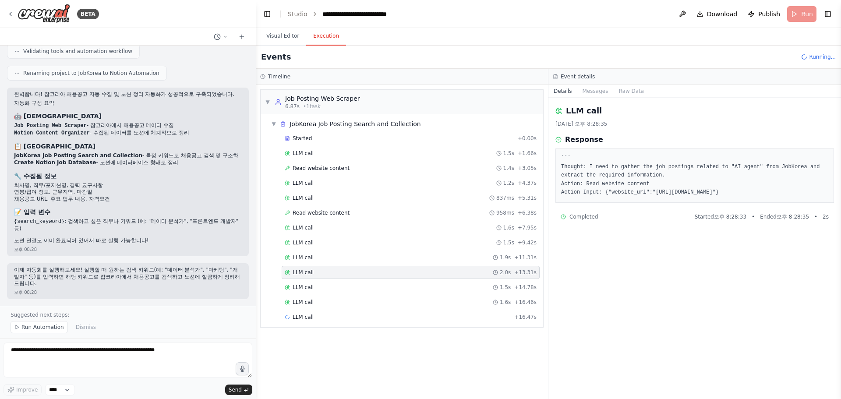
click at [328, 270] on div "LLM call 2.0s + 13.31s" at bounding box center [411, 272] width 252 height 7
click at [327, 263] on div "LLM call 1.9s + 11.31s" at bounding box center [411, 257] width 258 height 13
click at [327, 254] on div "LLM call 1.9s + 11.31s" at bounding box center [411, 257] width 252 height 7
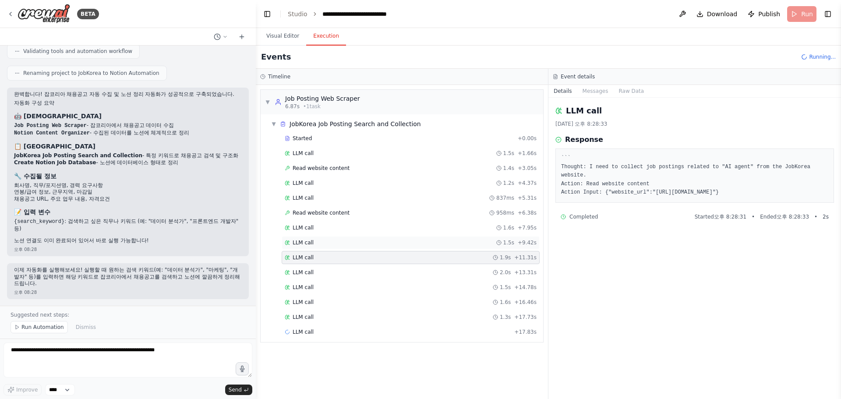
click at [327, 238] on div "LLM call 1.5s + 9.42s" at bounding box center [411, 242] width 258 height 13
click at [327, 289] on div "LLM call 1.5s + 14.78s" at bounding box center [411, 287] width 252 height 7
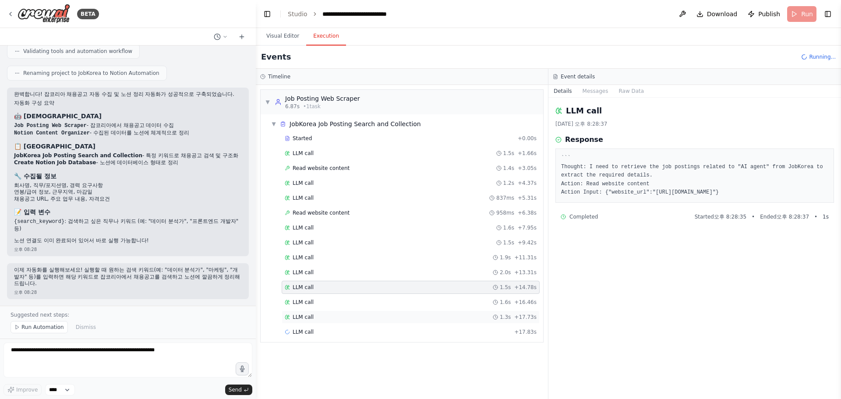
click at [327, 312] on div "LLM call 1.3s + 17.73s" at bounding box center [411, 317] width 258 height 13
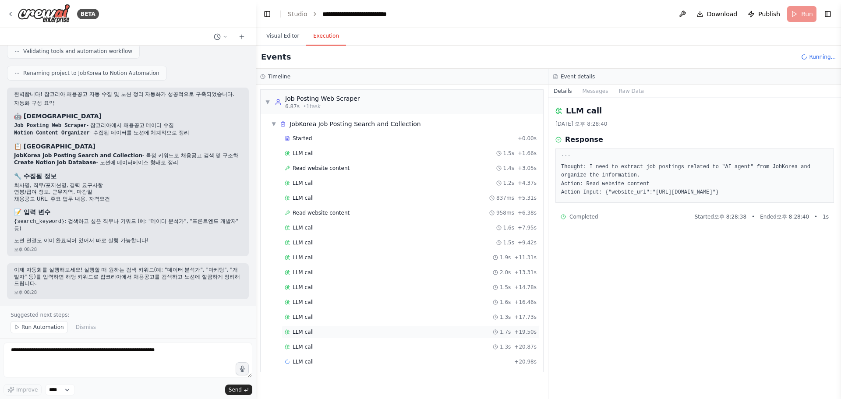
click at [328, 337] on div "LLM call 1.7s + 19.50s" at bounding box center [411, 332] width 258 height 13
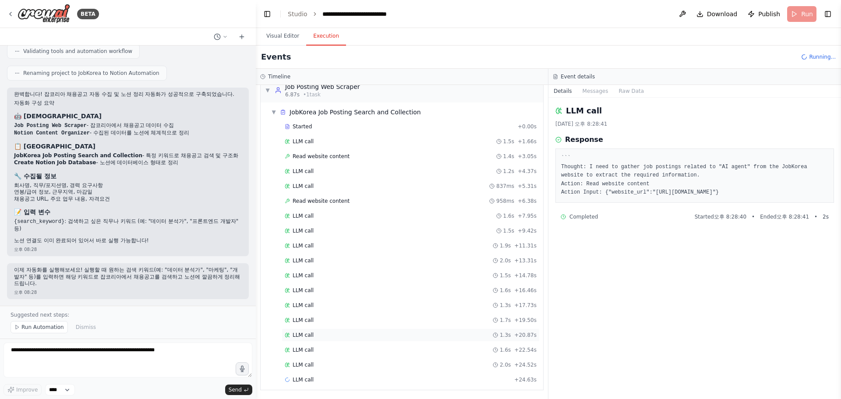
scroll to position [13, 0]
click at [340, 372] on div "Started + 0.00s LLM call 1.5s + 1.66s Read website content 1.4s + 3.05s LLM cal…" at bounding box center [406, 253] width 276 height 268
click at [333, 380] on div "LLM call + 24.63s" at bounding box center [411, 379] width 252 height 7
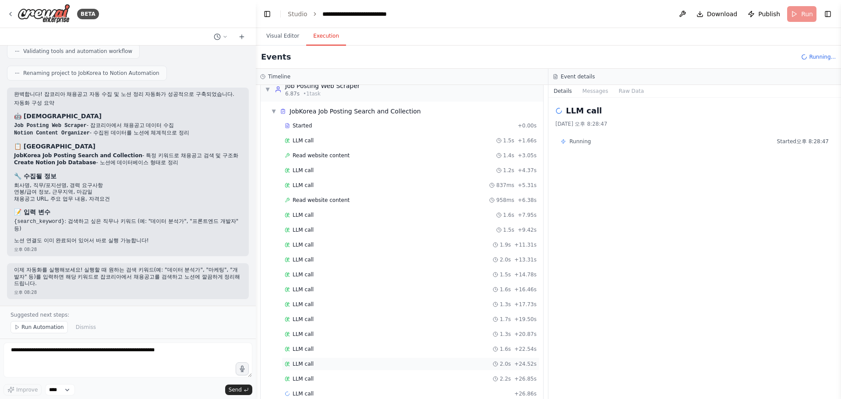
click at [331, 365] on div "LLM call 2.0s + 24.52s" at bounding box center [411, 364] width 252 height 7
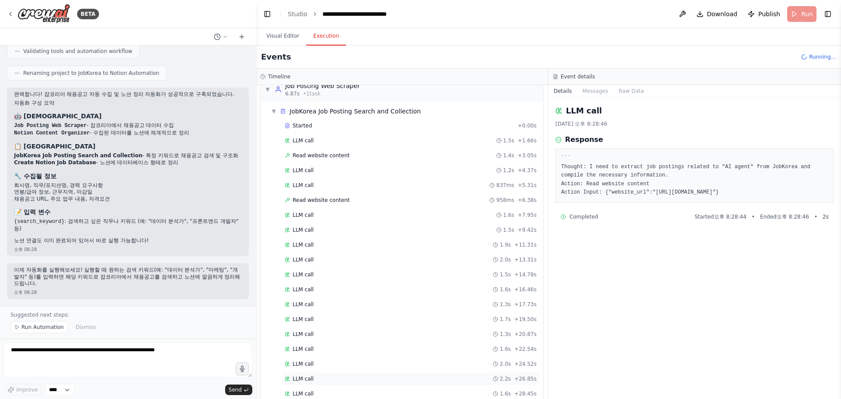
click at [334, 375] on div "LLM call 2.2s + 26.85s" at bounding box center [411, 378] width 258 height 13
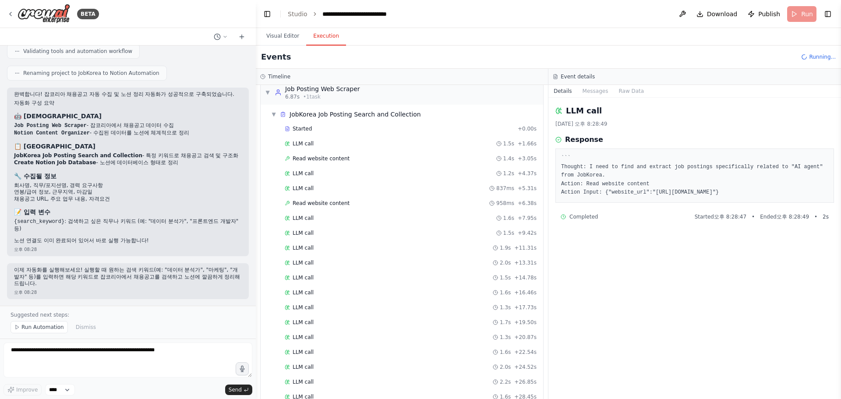
scroll to position [0, 0]
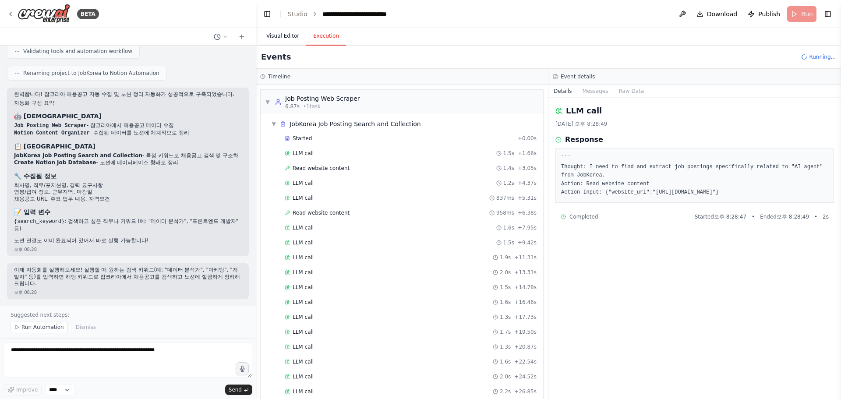
click at [278, 45] on button "Visual Editor" at bounding box center [282, 36] width 47 height 18
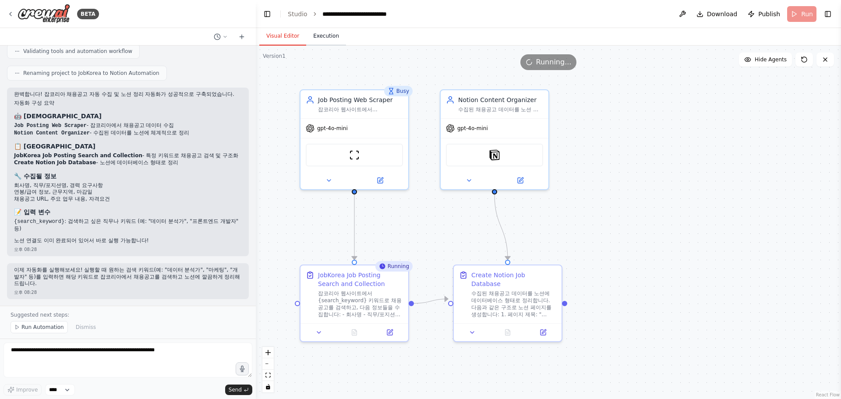
click at [328, 42] on button "Execution" at bounding box center [326, 36] width 40 height 18
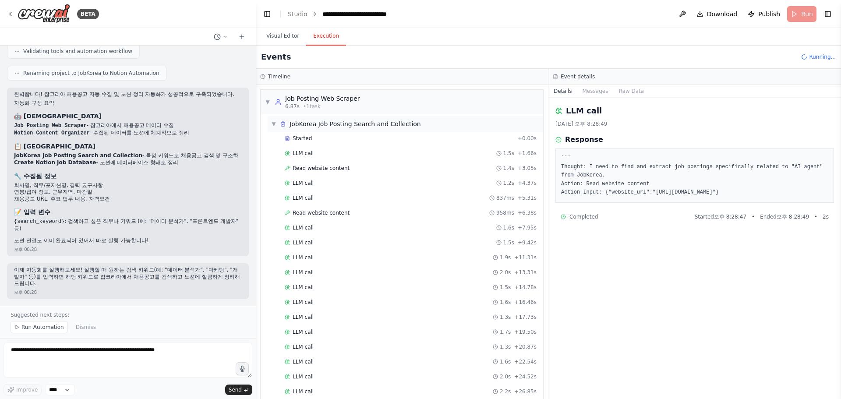
click at [275, 123] on span "▼" at bounding box center [273, 123] width 5 height 7
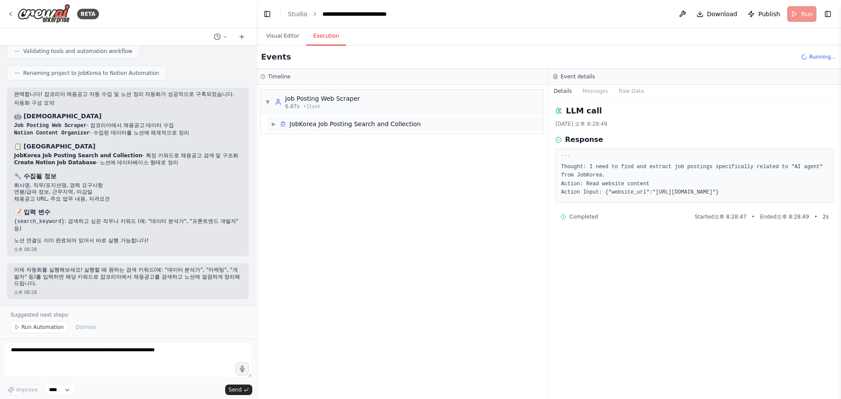
click at [277, 129] on div "▶ JobKorea Job Posting Search and Collection" at bounding box center [406, 124] width 276 height 16
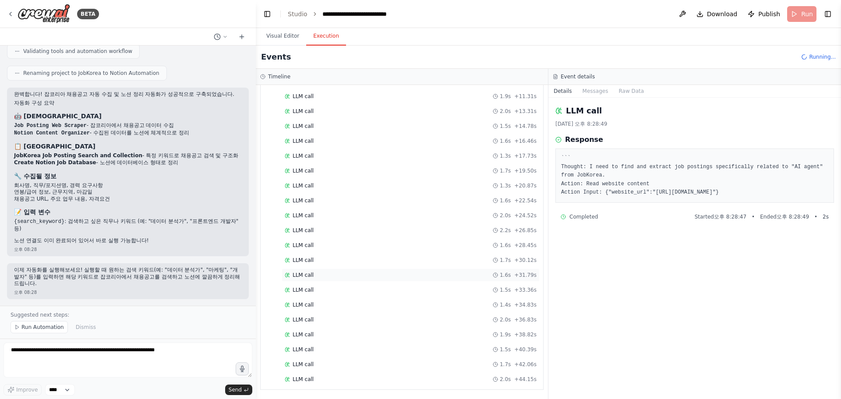
scroll to position [162, 0]
click at [312, 379] on span "LLM call" at bounding box center [303, 379] width 21 height 7
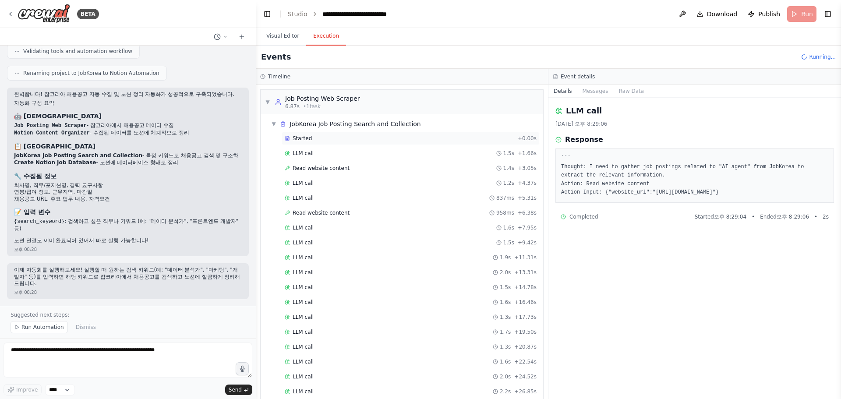
click at [290, 140] on icon at bounding box center [287, 138] width 5 height 5
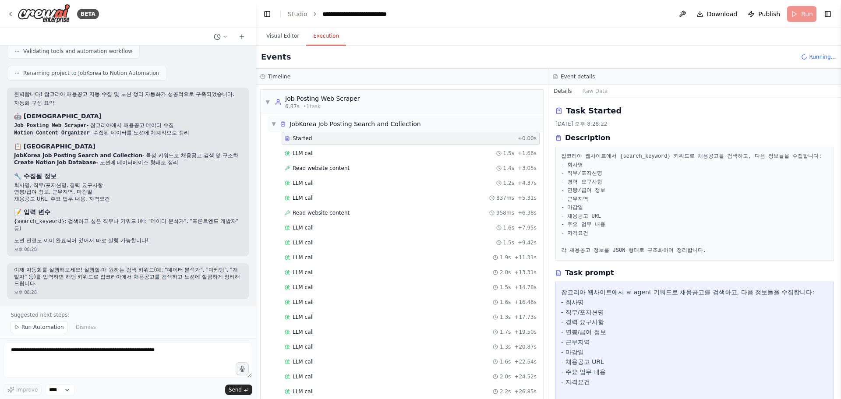
click at [280, 124] on icon at bounding box center [283, 124] width 6 height 6
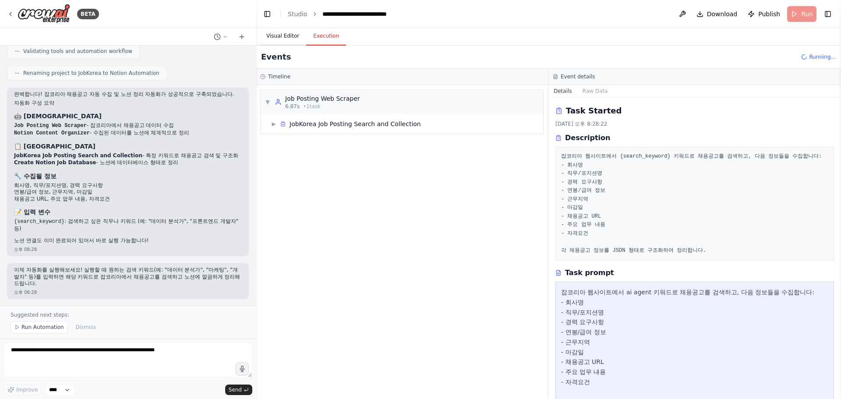
click at [284, 40] on button "Visual Editor" at bounding box center [282, 36] width 47 height 18
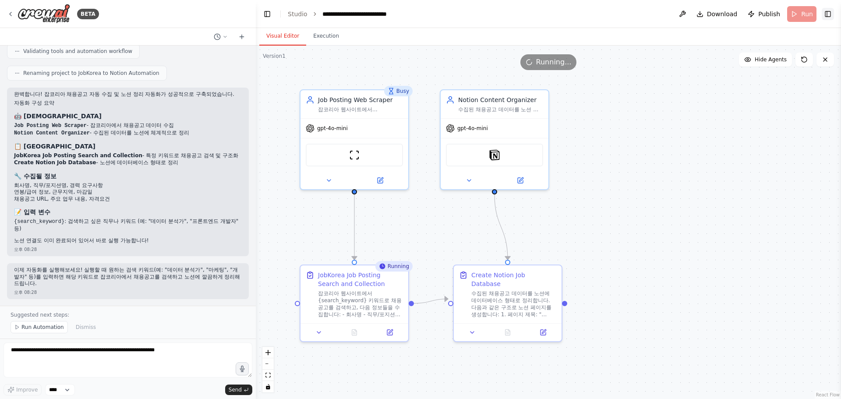
click at [830, 12] on button "Toggle Right Sidebar" at bounding box center [828, 14] width 12 height 12
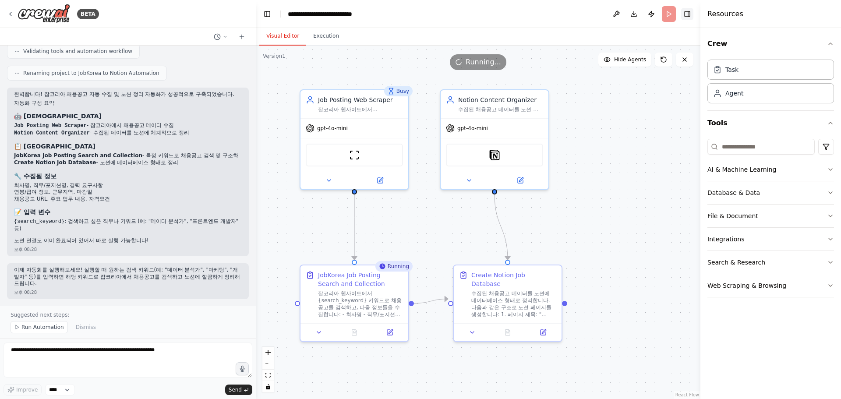
click at [688, 14] on button "Toggle Right Sidebar" at bounding box center [687, 14] width 12 height 12
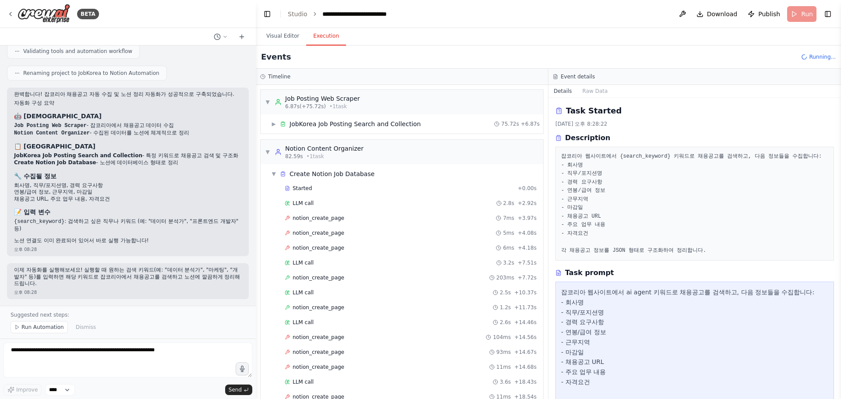
click at [314, 35] on button "Execution" at bounding box center [326, 36] width 40 height 18
click at [326, 217] on span "notion_create_page" at bounding box center [319, 218] width 52 height 7
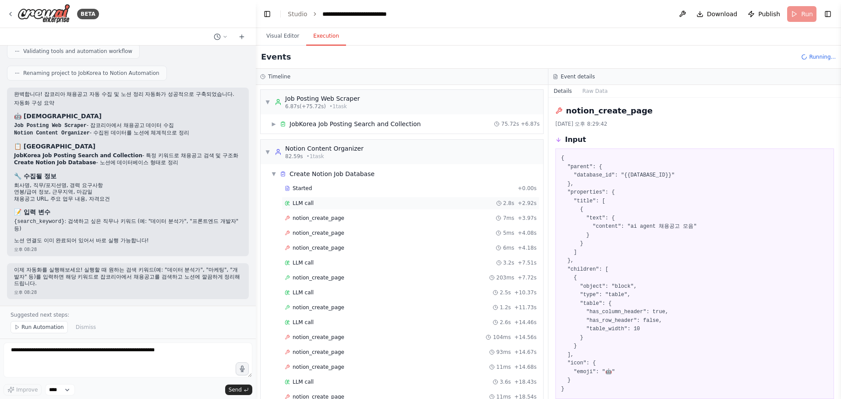
click at [326, 209] on div "LLM call 2.8s + 2.92s" at bounding box center [411, 203] width 258 height 13
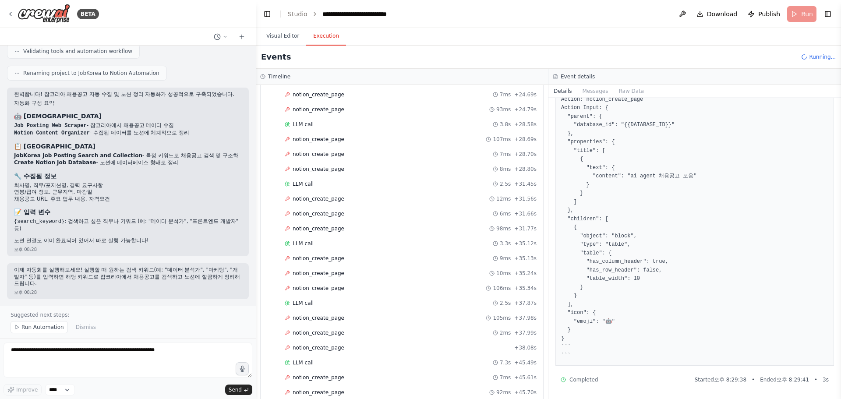
scroll to position [480, 0]
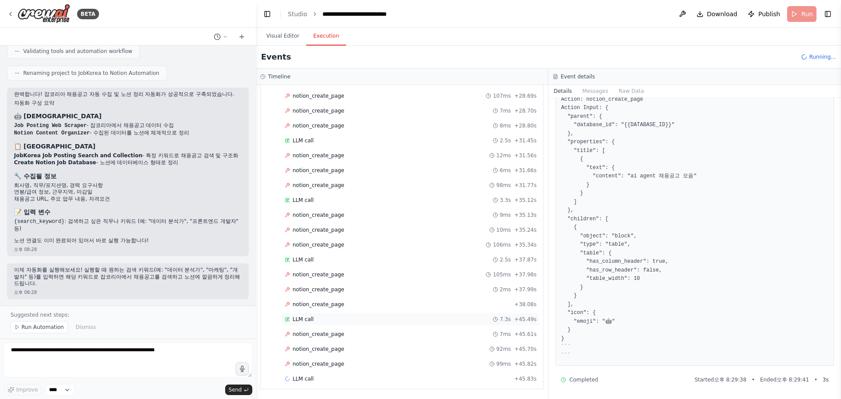
click at [315, 324] on div "LLM call 7.3s + 45.49s" at bounding box center [411, 319] width 258 height 13
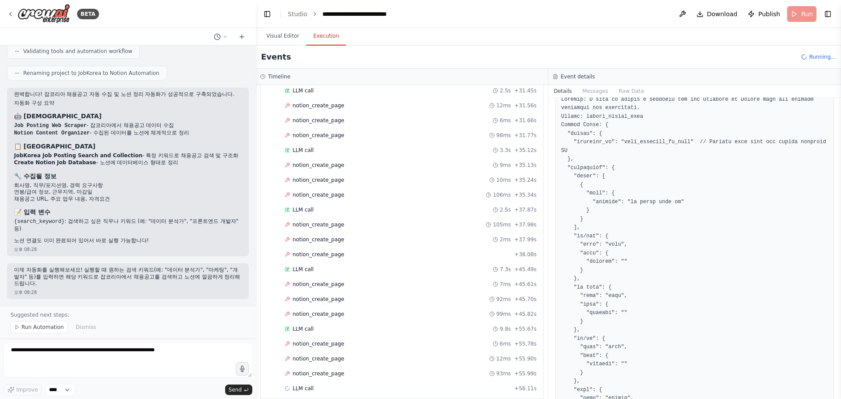
scroll to position [539, 0]
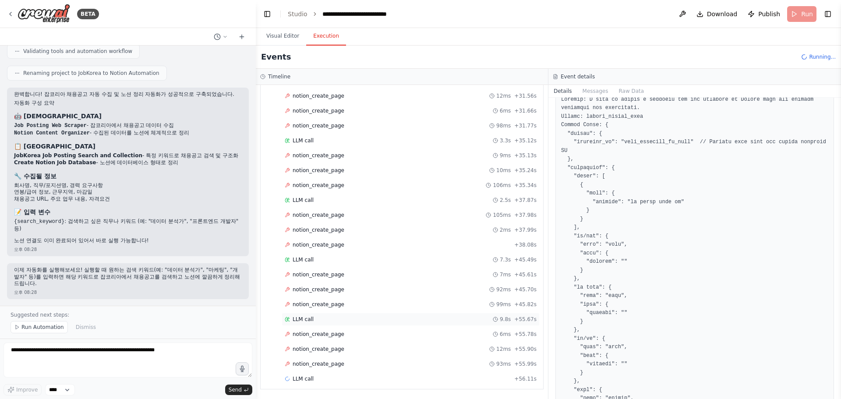
click at [333, 324] on div "LLM call 9.8s + 55.67s" at bounding box center [411, 319] width 258 height 13
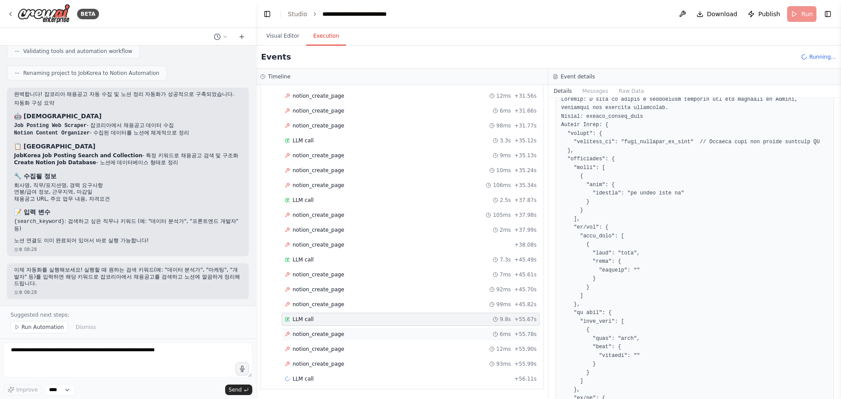
click at [337, 331] on span "notion_create_page" at bounding box center [319, 334] width 52 height 7
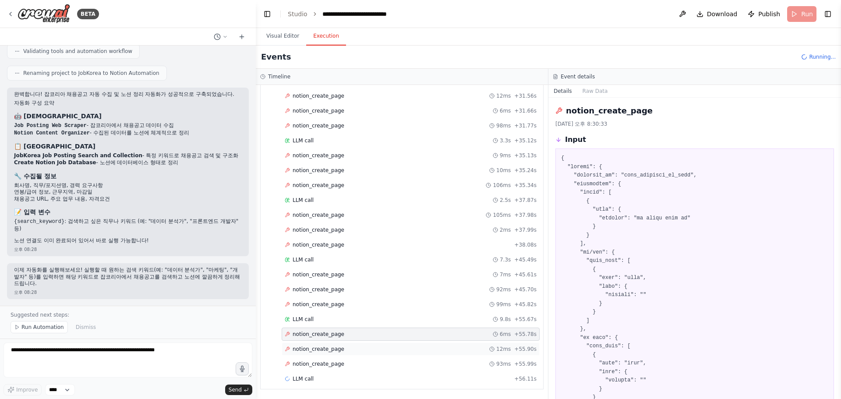
click at [347, 344] on div "notion_create_page 12ms + 55.90s" at bounding box center [411, 349] width 258 height 13
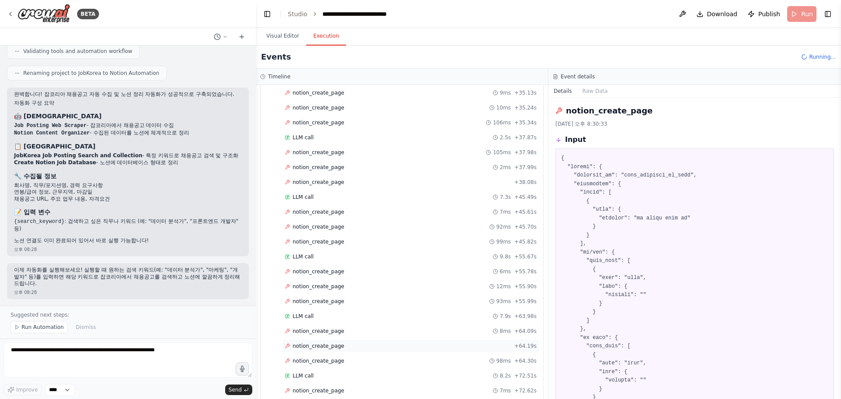
scroll to position [718, 0]
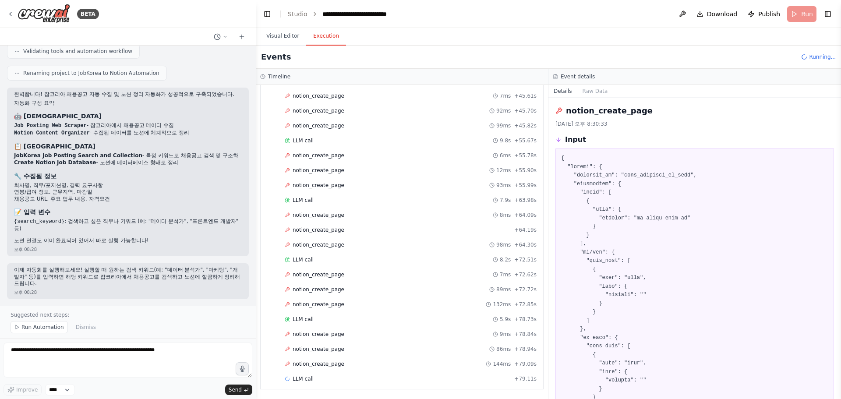
click at [316, 334] on span "notion_create_page" at bounding box center [319, 334] width 52 height 7
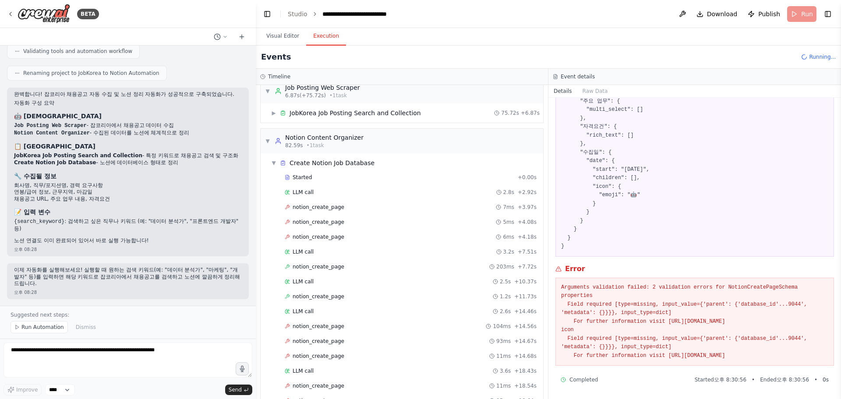
scroll to position [0, 0]
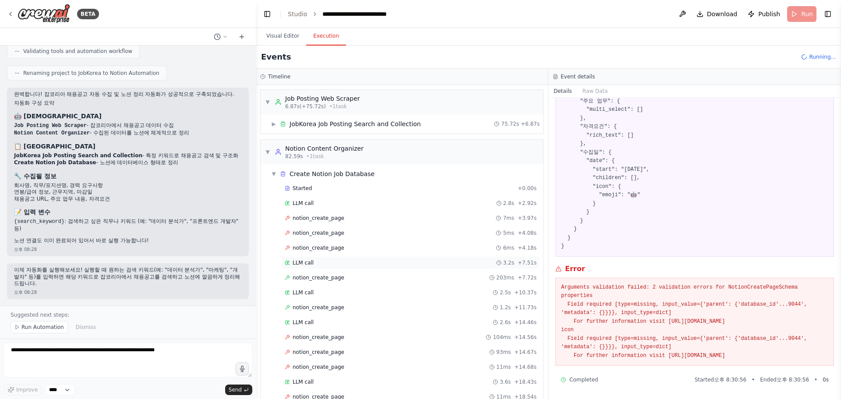
click at [312, 264] on span "LLM call" at bounding box center [303, 262] width 21 height 7
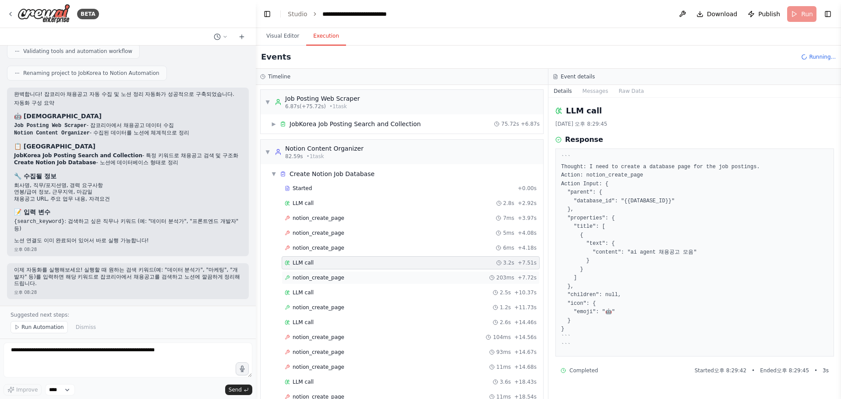
click at [316, 278] on span "notion_create_page" at bounding box center [319, 277] width 52 height 7
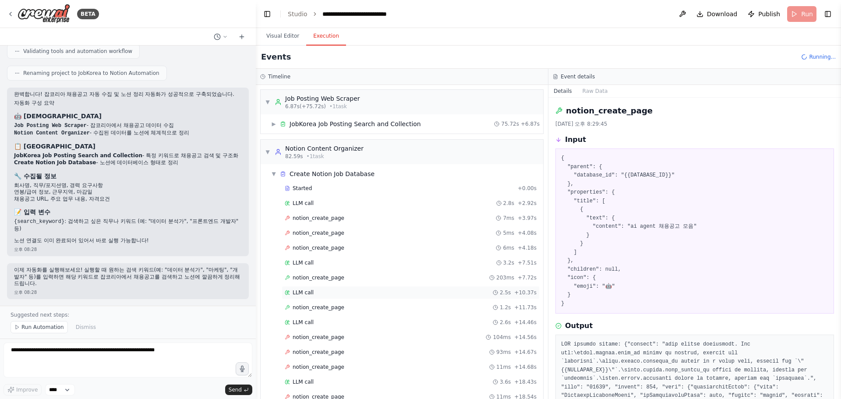
click at [321, 290] on div "LLM call 2.5s + 10.37s" at bounding box center [411, 292] width 252 height 7
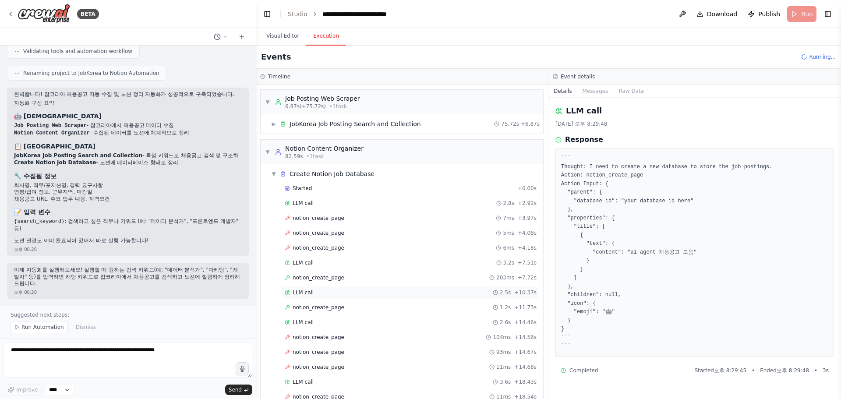
click at [325, 299] on div "LLM call 2.5s + 10.37s" at bounding box center [411, 292] width 258 height 13
click at [326, 301] on div "notion_create_page 1.2s + 11.73s" at bounding box center [411, 307] width 258 height 13
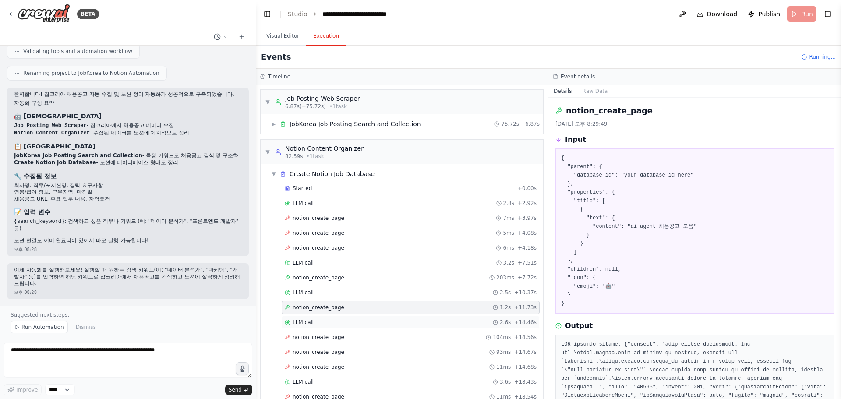
click at [332, 320] on div "LLM call 2.6s + 14.46s" at bounding box center [411, 322] width 252 height 7
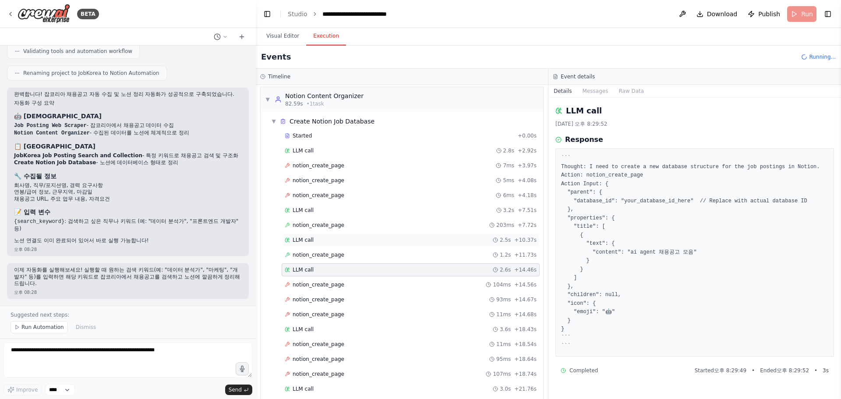
scroll to position [88, 0]
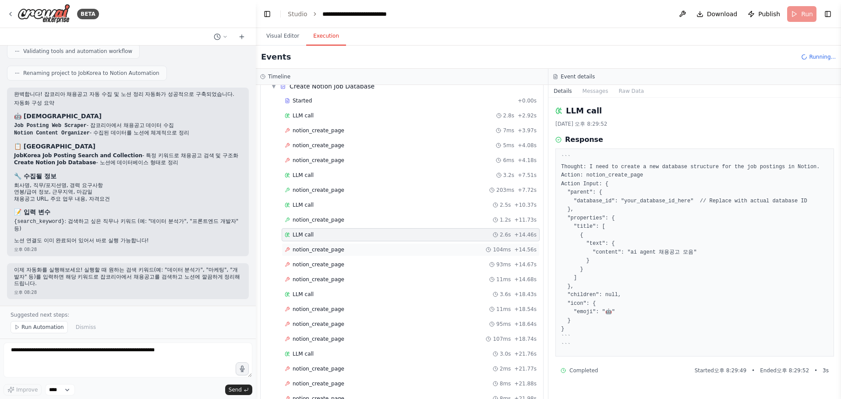
click at [317, 254] on div "notion_create_page 104ms + 14.56s" at bounding box center [411, 249] width 258 height 13
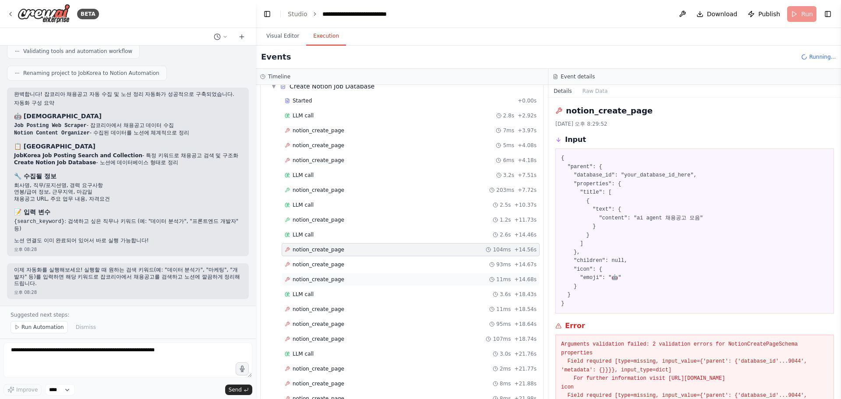
drag, startPoint x: 328, startPoint y: 271, endPoint x: 332, endPoint y: 283, distance: 12.8
click at [332, 284] on div "notion_create_page 11ms + 14.68s" at bounding box center [411, 279] width 258 height 13
click at [334, 299] on div "LLM call 3.6s + 18.43s" at bounding box center [411, 294] width 258 height 13
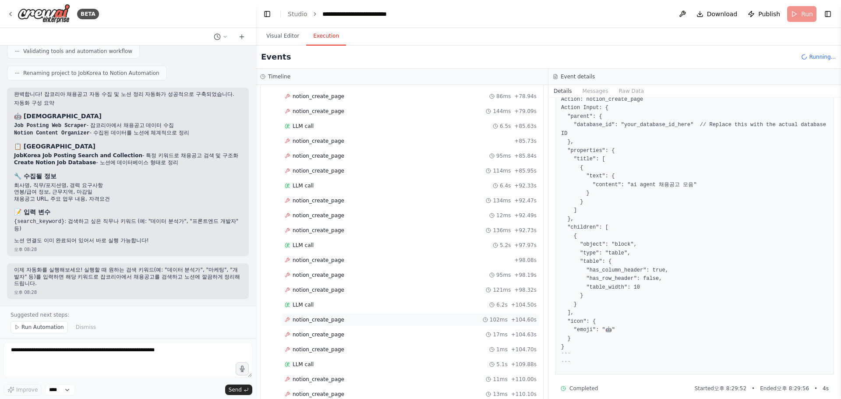
scroll to position [1076, 0]
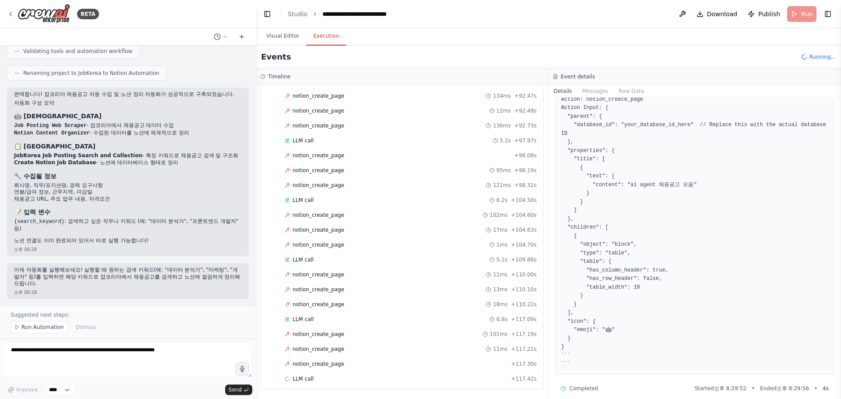
click at [331, 377] on div "LLM call + 117.42s" at bounding box center [411, 379] width 252 height 7
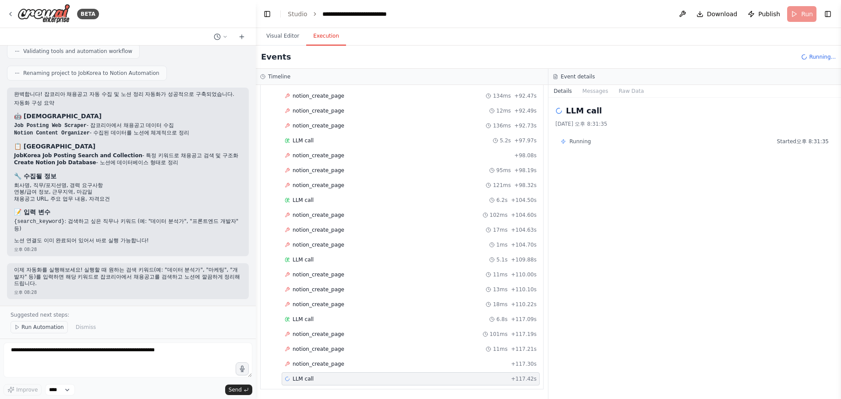
click at [35, 329] on span "Run Automation" at bounding box center [42, 327] width 43 height 7
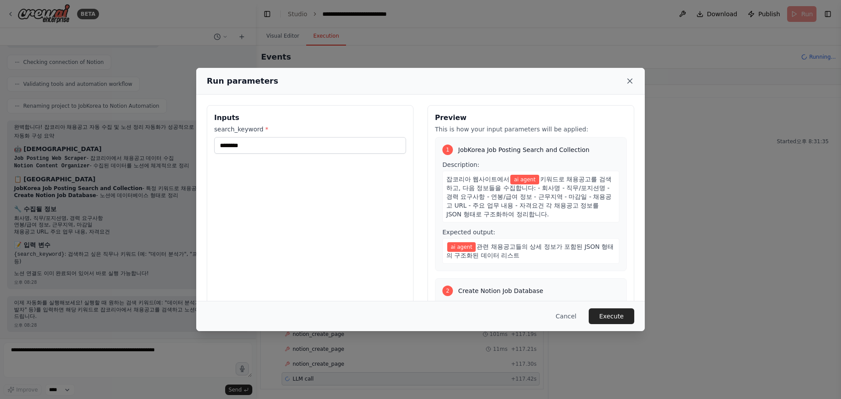
click at [631, 82] on icon at bounding box center [630, 81] width 4 height 4
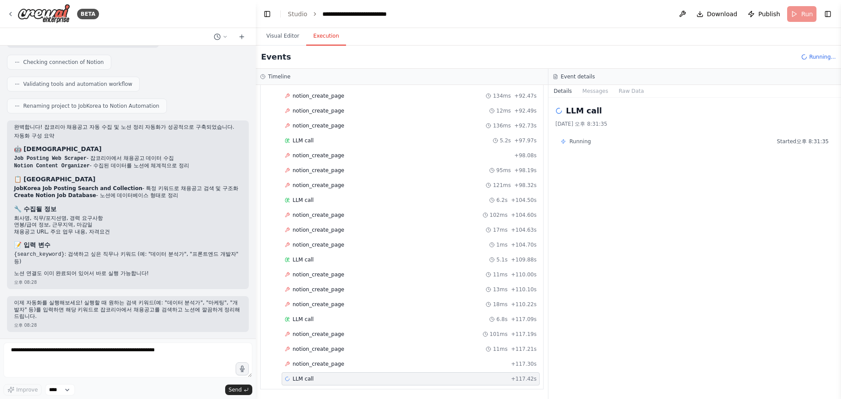
click at [132, 337] on div "잡코리아 라는 곳에서 특정 검색어로 채용 공고를 검색한 다음에 그 결과들을 리스트화 해서 노션에 정리하고 싶어. 오후 08:27 ▶ Thoug…" at bounding box center [128, 192] width 256 height 293
click at [124, 344] on textarea at bounding box center [128, 360] width 249 height 35
click at [137, 323] on div "오후 08:28" at bounding box center [128, 325] width 228 height 7
click at [291, 28] on button "Visual Editor" at bounding box center [282, 36] width 47 height 18
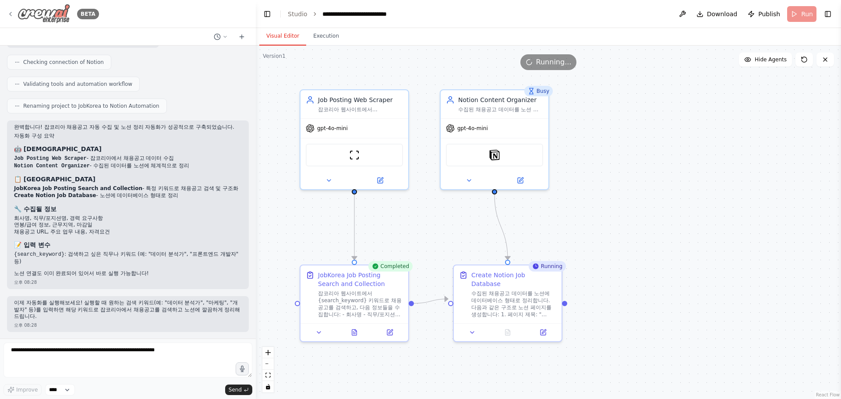
click at [11, 13] on icon at bounding box center [10, 14] width 7 height 7
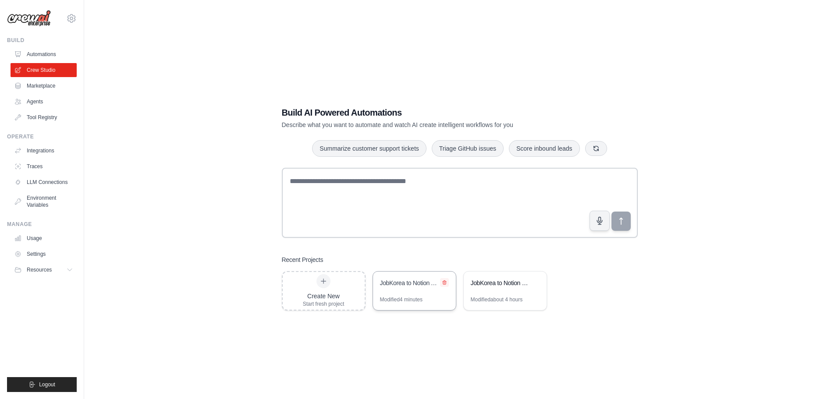
click at [446, 281] on icon at bounding box center [445, 282] width 4 height 4
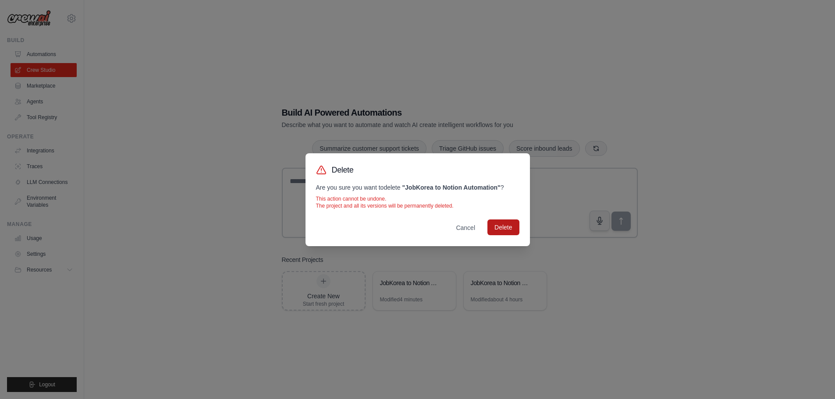
click at [503, 227] on button "Delete" at bounding box center [503, 228] width 32 height 16
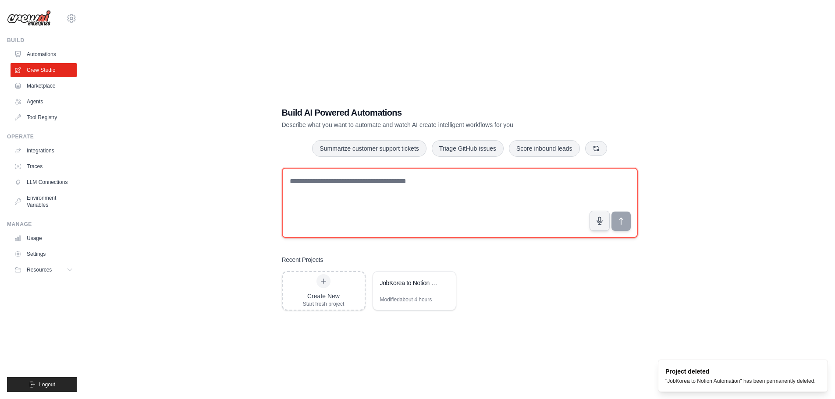
click at [450, 202] on textarea at bounding box center [460, 203] width 356 height 70
click at [454, 210] on textarea at bounding box center [460, 203] width 356 height 70
click at [452, 191] on textarea at bounding box center [460, 203] width 356 height 70
click at [403, 182] on textarea at bounding box center [460, 203] width 356 height 70
click at [448, 192] on textarea at bounding box center [460, 203] width 356 height 70
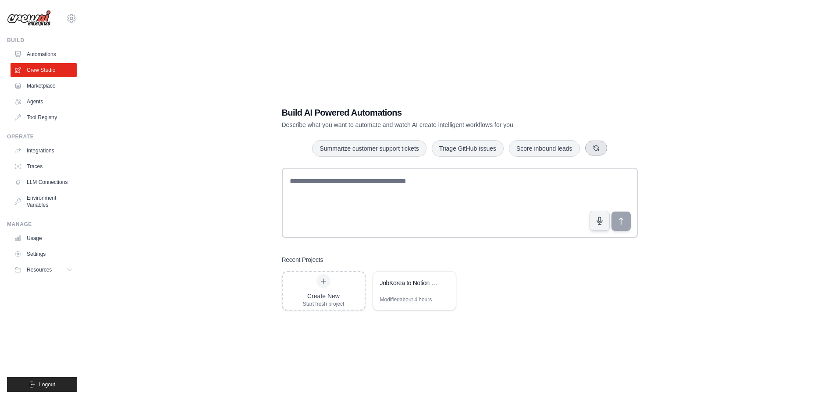
click at [607, 148] on button "button" at bounding box center [596, 148] width 22 height 15
click at [607, 149] on button "button" at bounding box center [596, 148] width 22 height 15
click at [619, 149] on icon "button" at bounding box center [615, 148] width 7 height 7
